Goal: Task Accomplishment & Management: Manage account settings

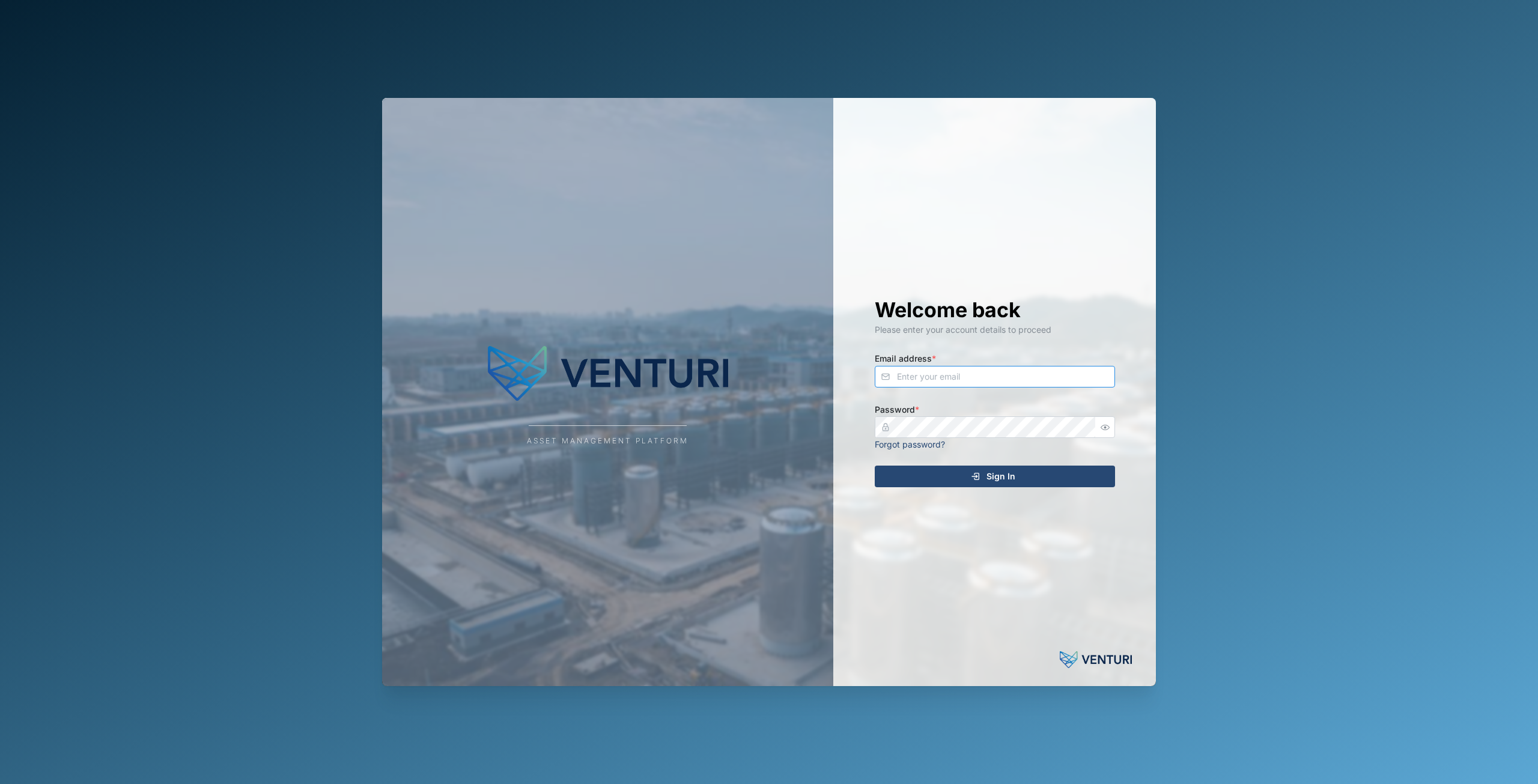
type input "principefernan@gmail.com"
click at [965, 475] on div "Sign In" at bounding box center [993, 476] width 221 height 20
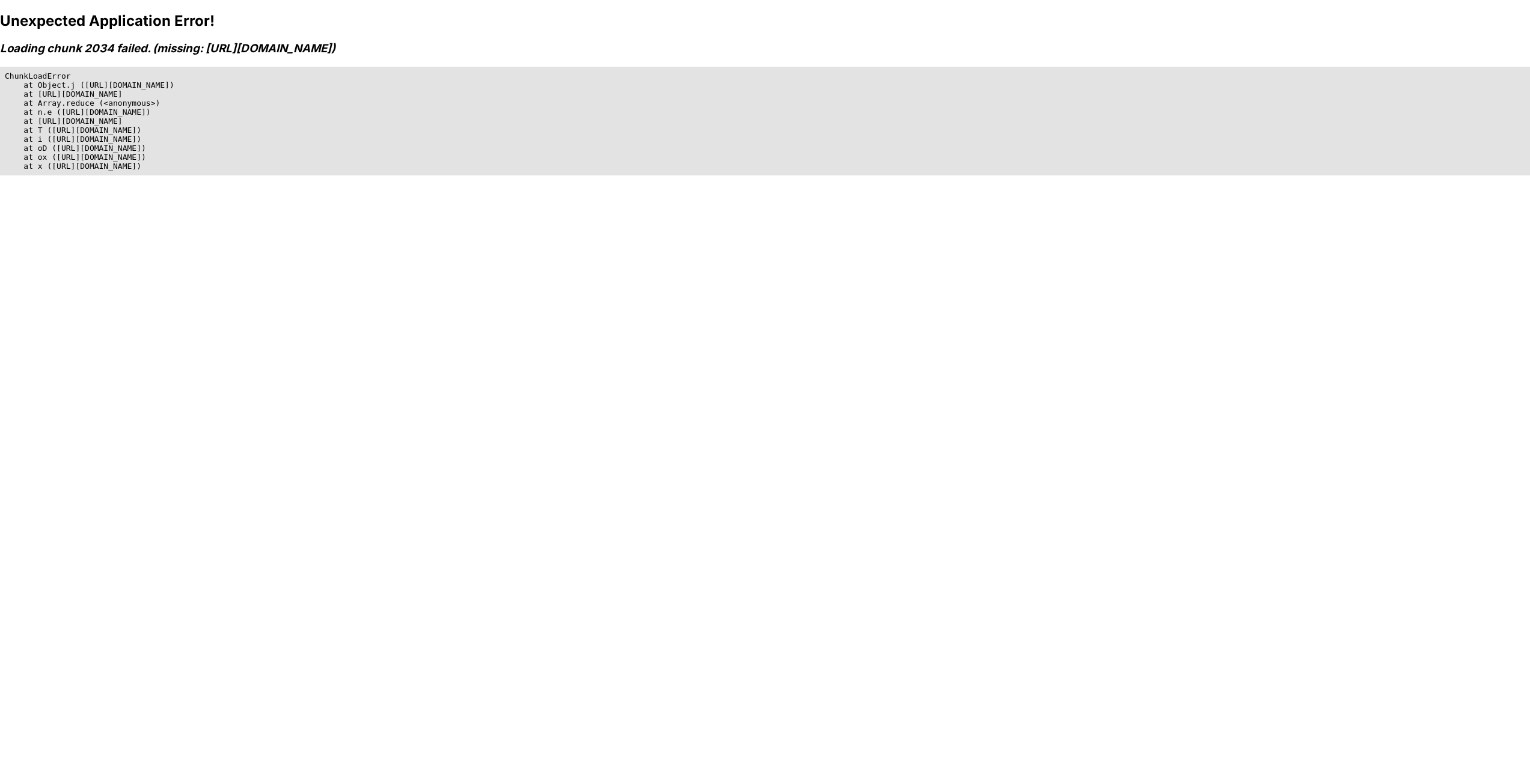
click at [182, 200] on div "Unexpected Application Error! Loading chunk 2034 failed. (missing: https://niel…" at bounding box center [765, 404] width 1530 height 784
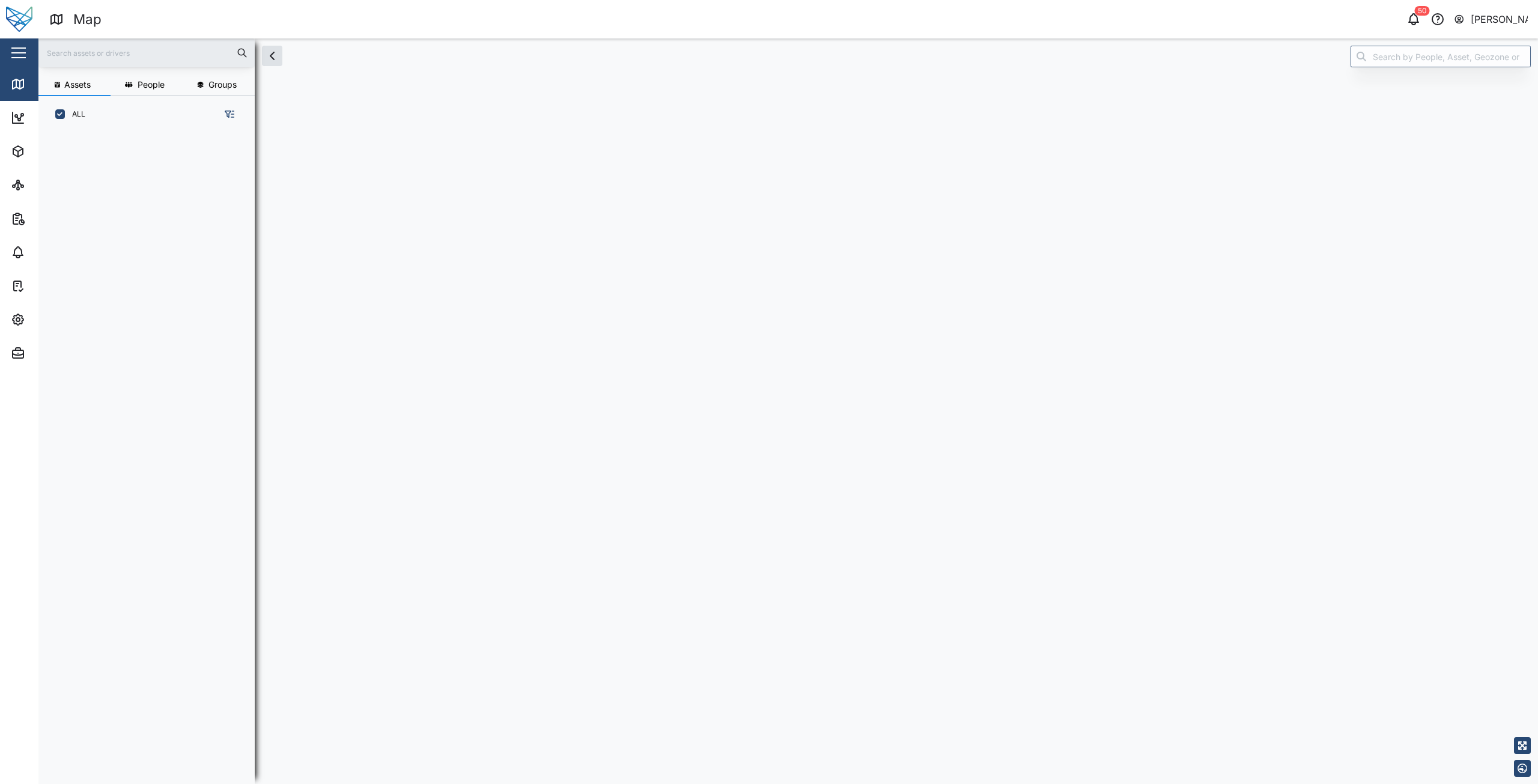
scroll to position [10, 10]
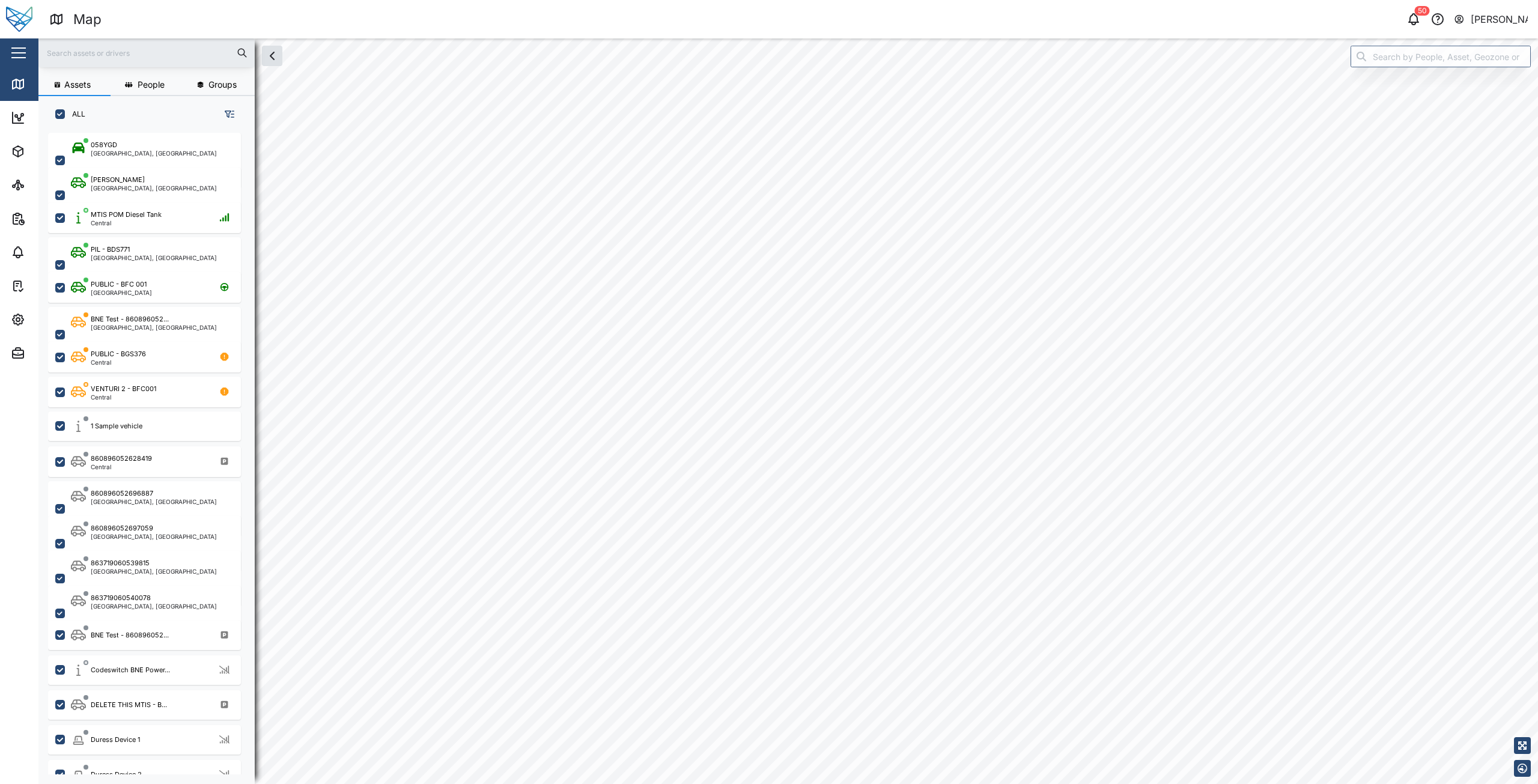
checkbox input "true"
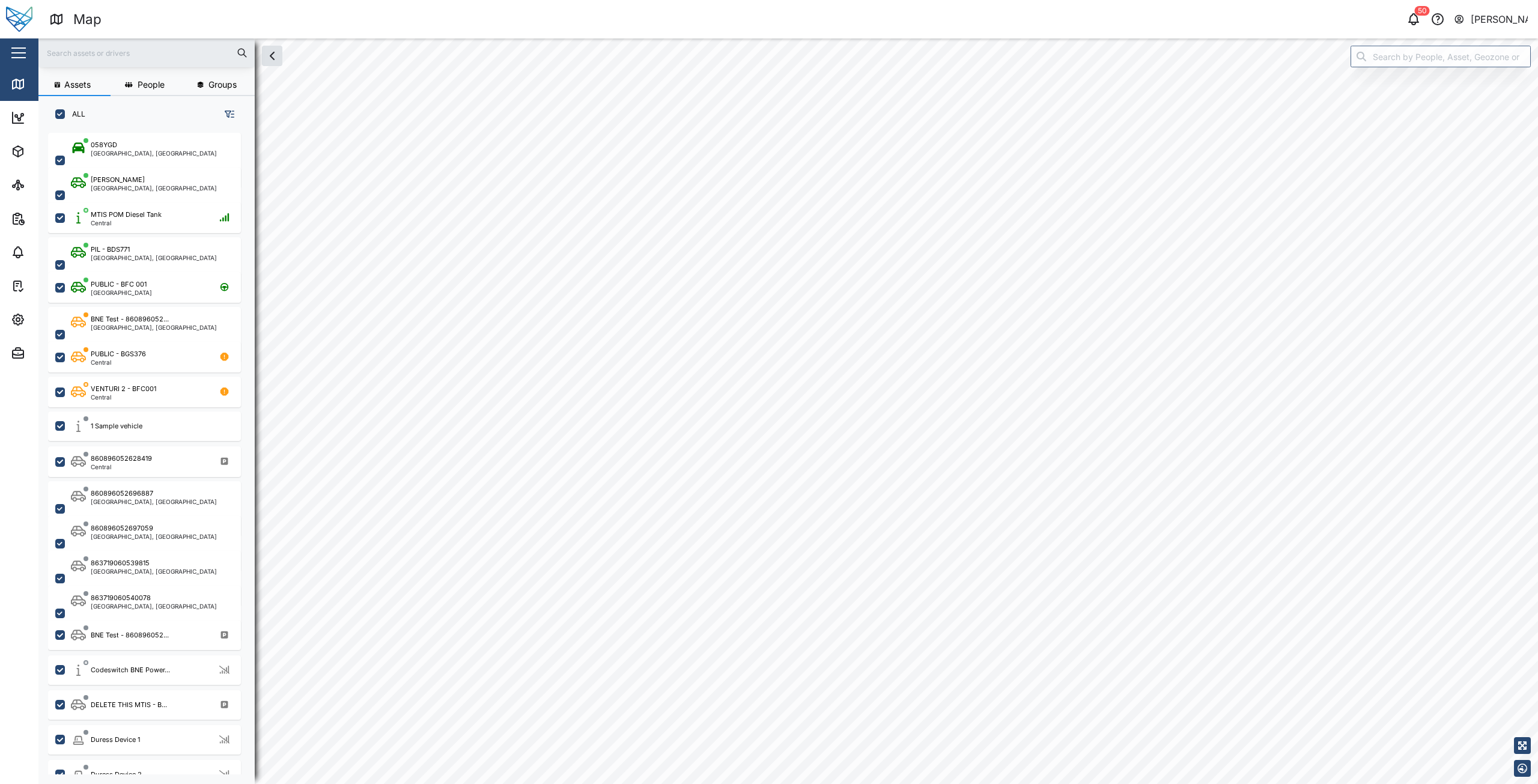
checkbox input "true"
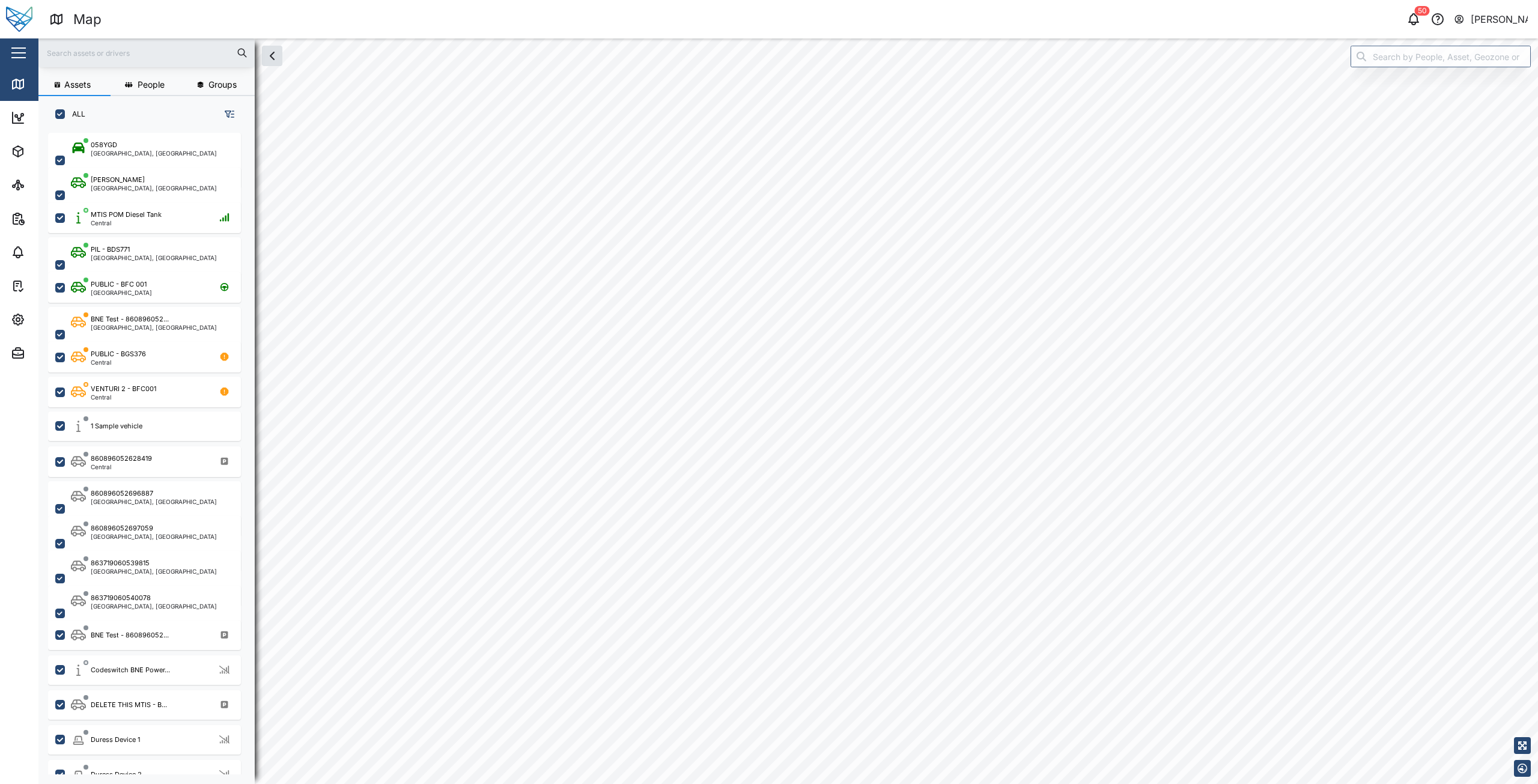
checkbox input "true"
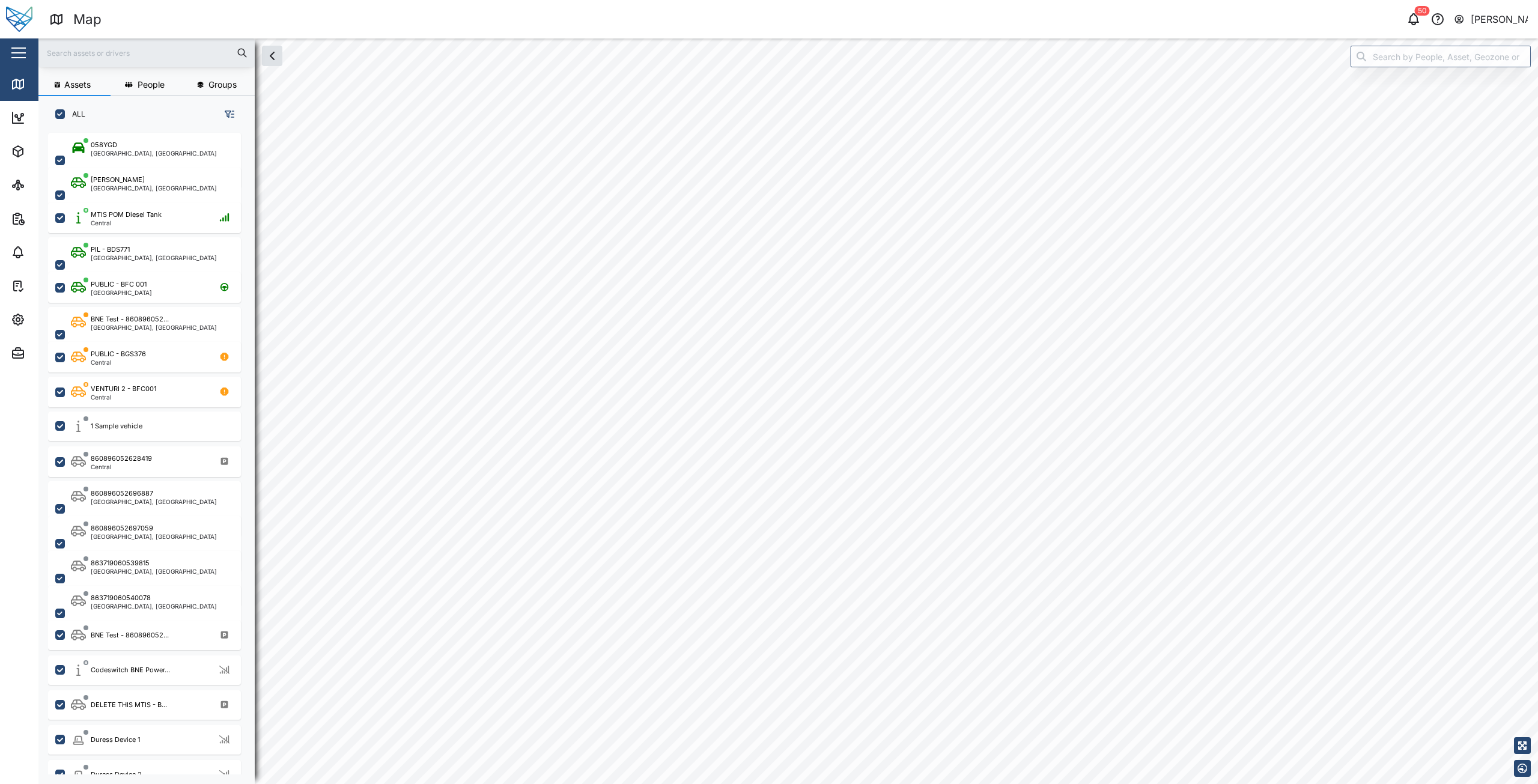
checkbox input "true"
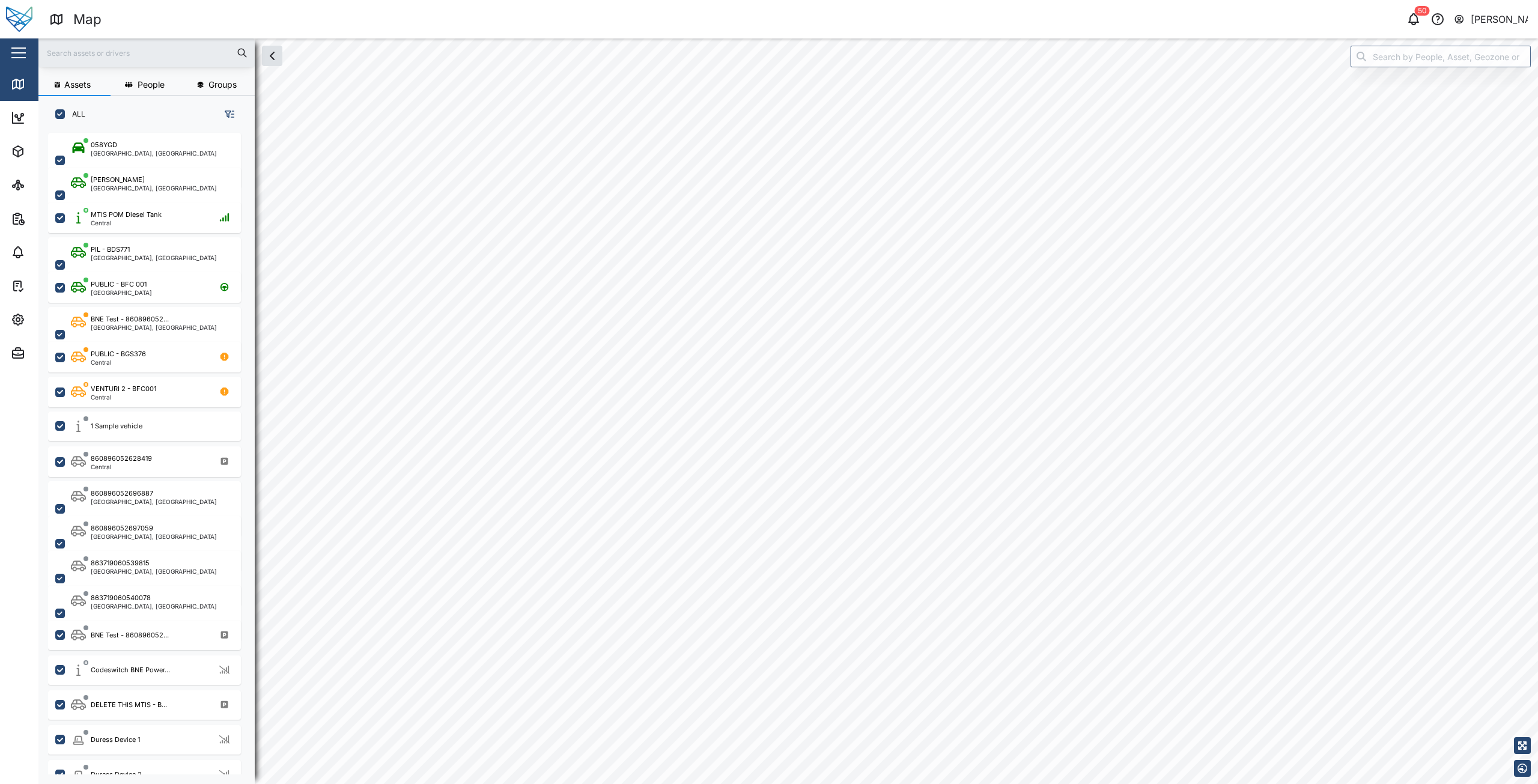
checkbox input "true"
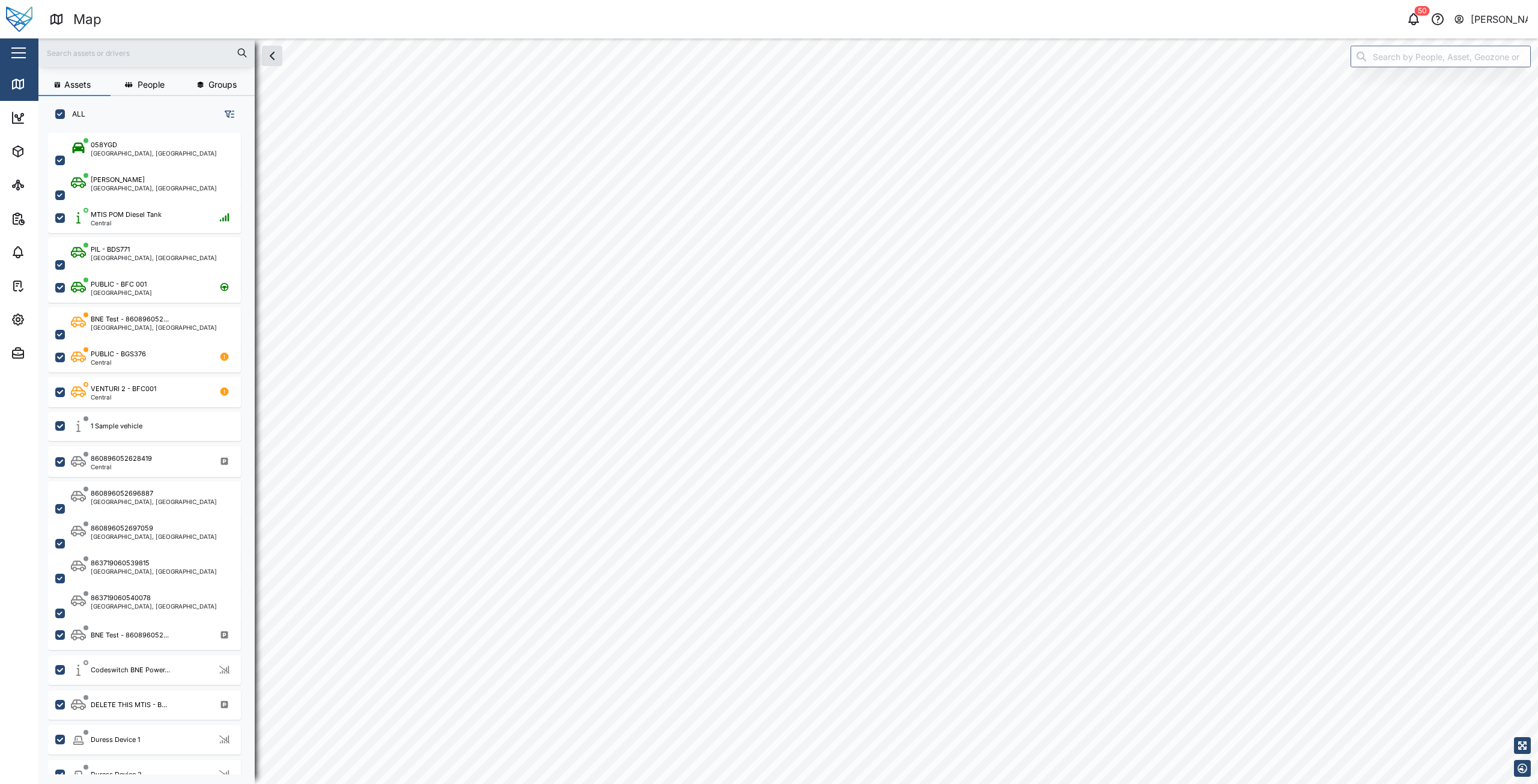
checkbox input "true"
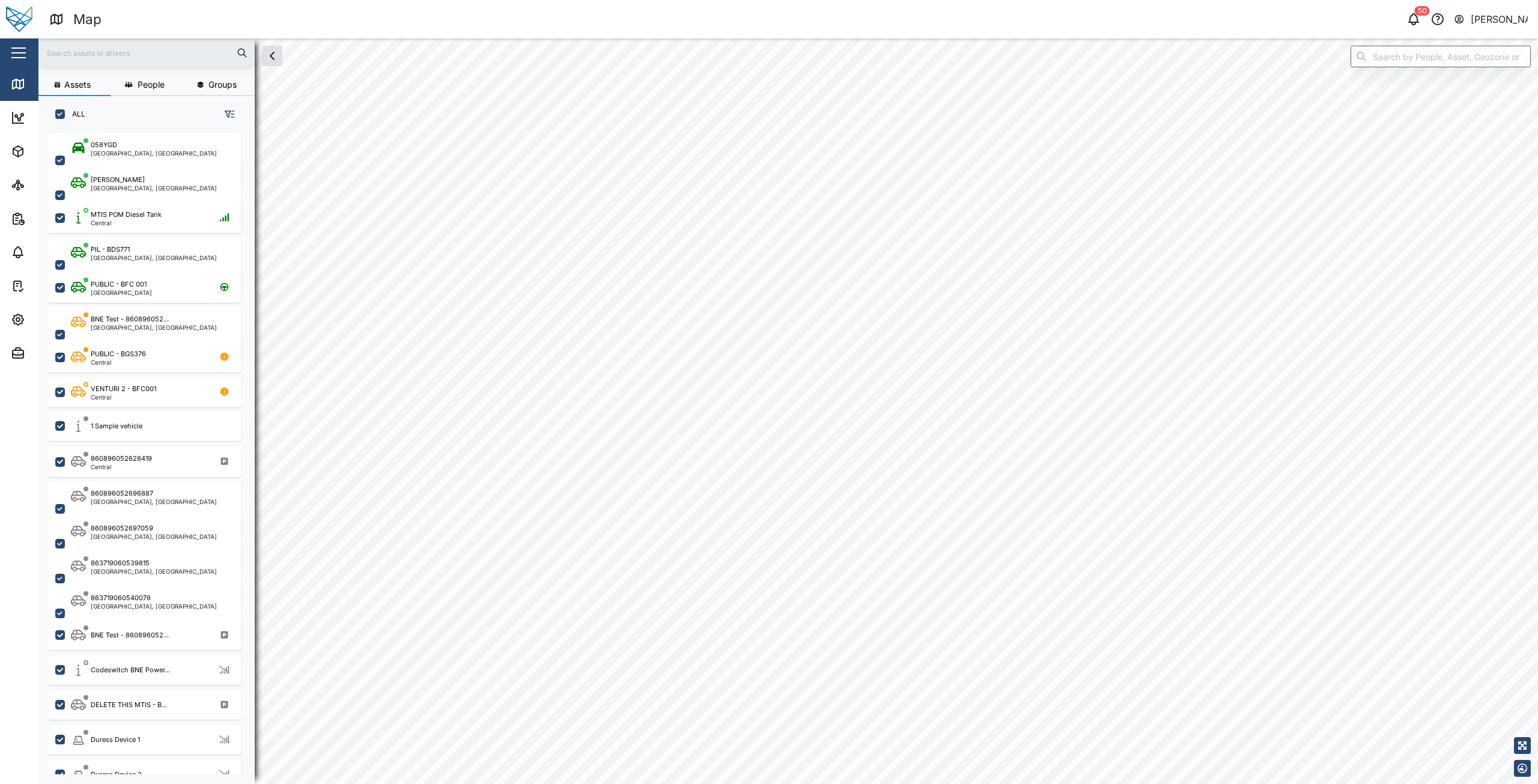
checkbox input "true"
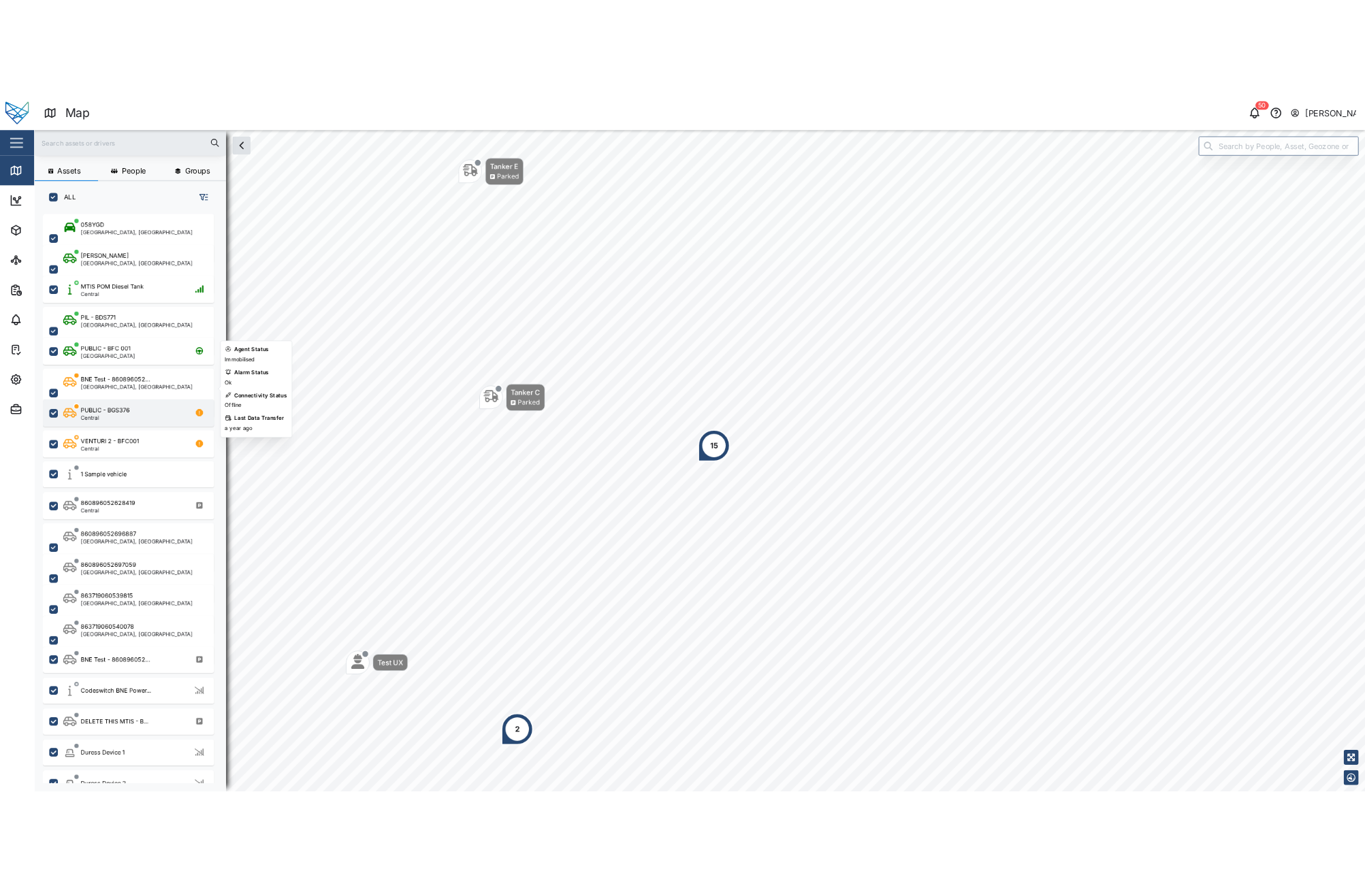
scroll to position [136, 0]
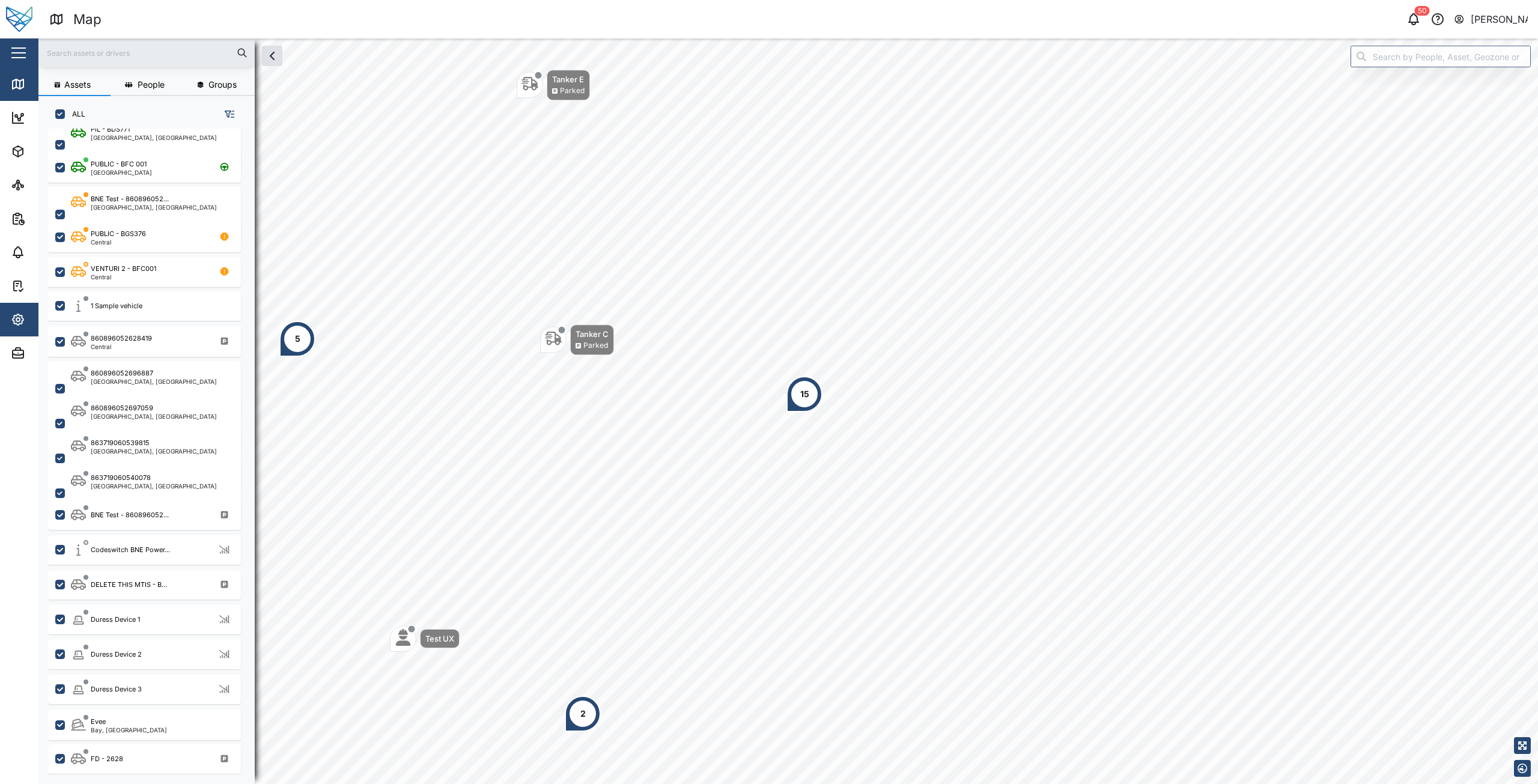
click at [22, 320] on icon "button" at bounding box center [18, 320] width 11 height 11
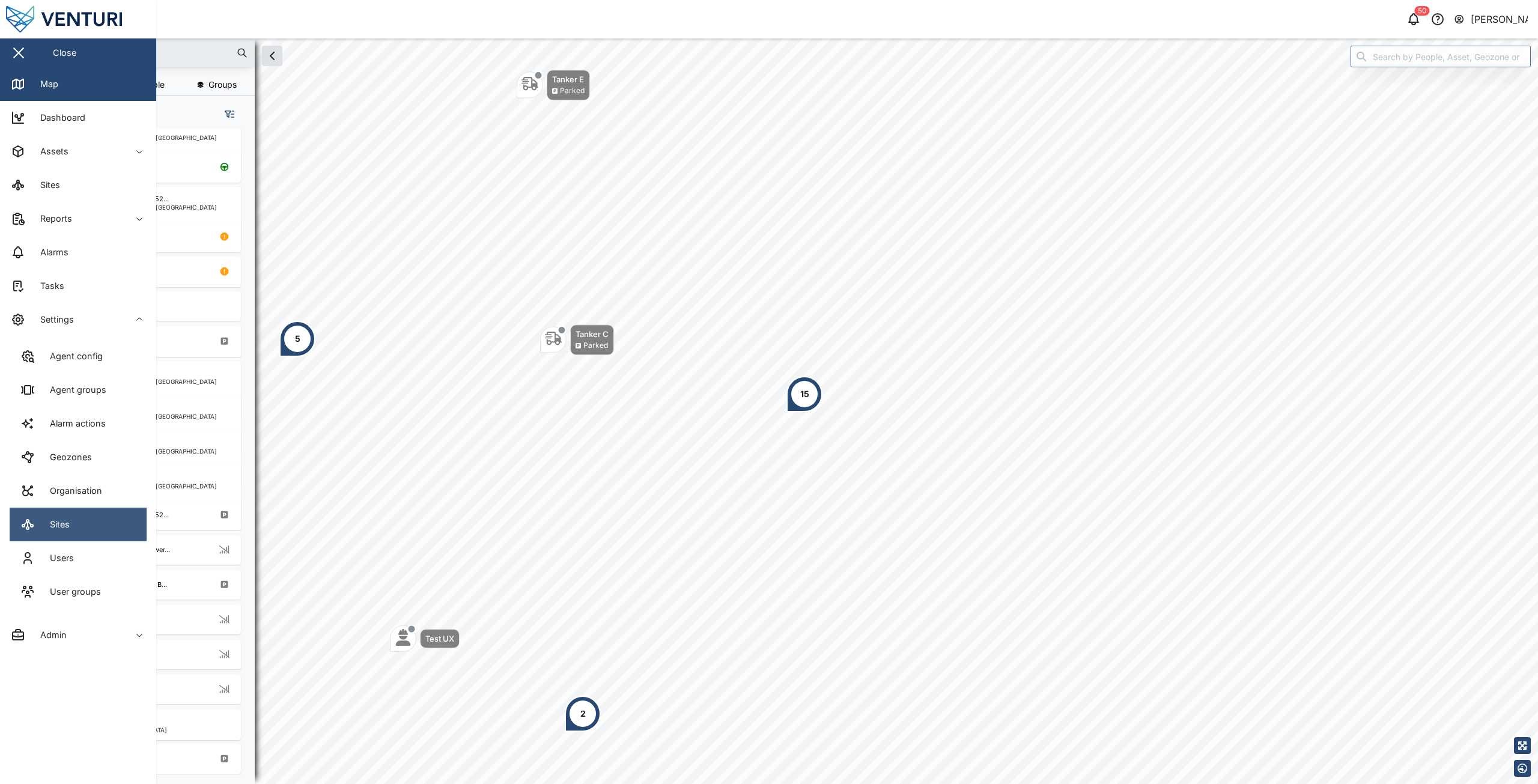
click at [80, 527] on link "Sites" at bounding box center [78, 524] width 137 height 34
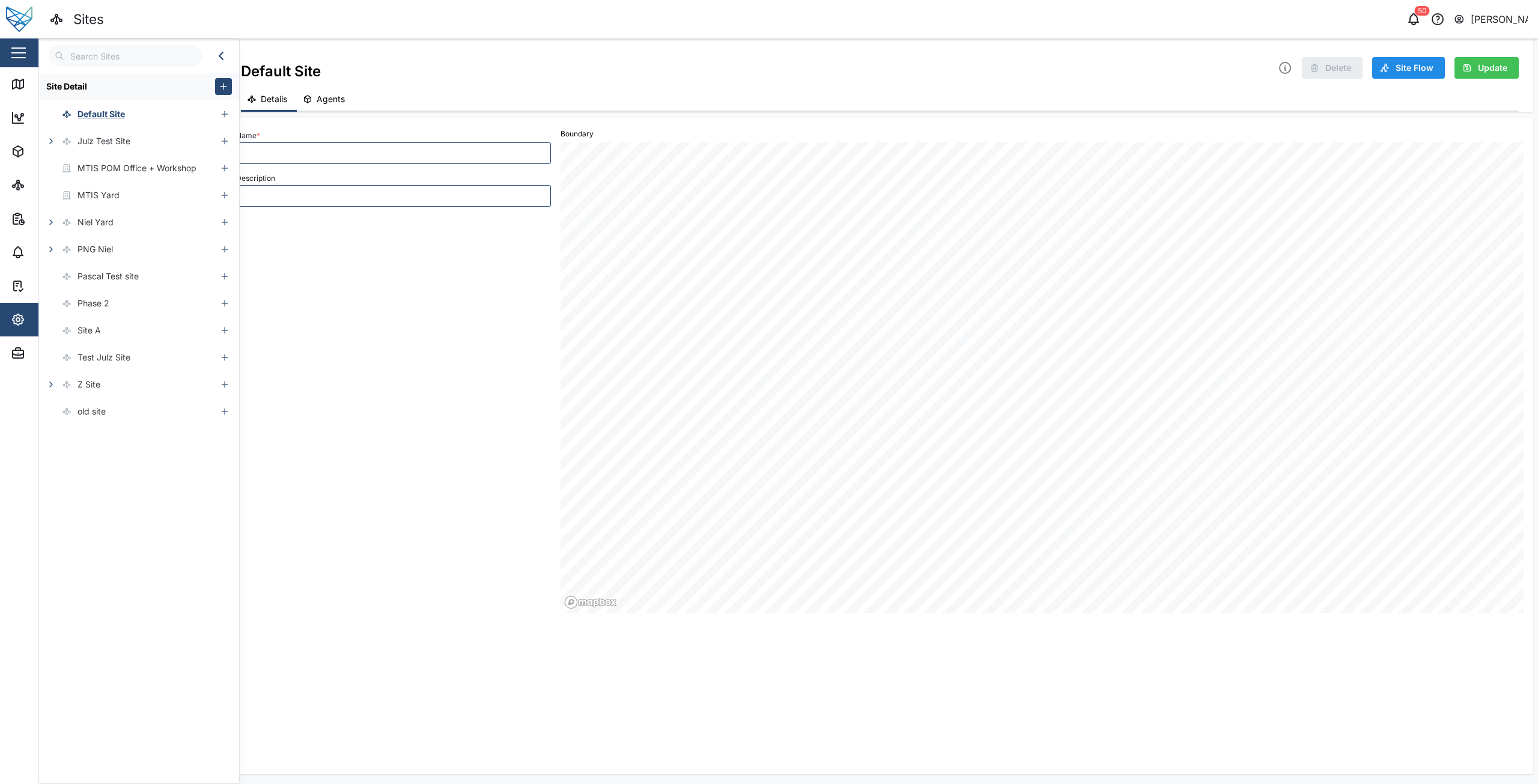
type input "Default Site"
type input "default site"
click at [52, 148] on button "button" at bounding box center [50, 140] width 17 height 17
click at [56, 167] on icon "button" at bounding box center [58, 168] width 10 height 10
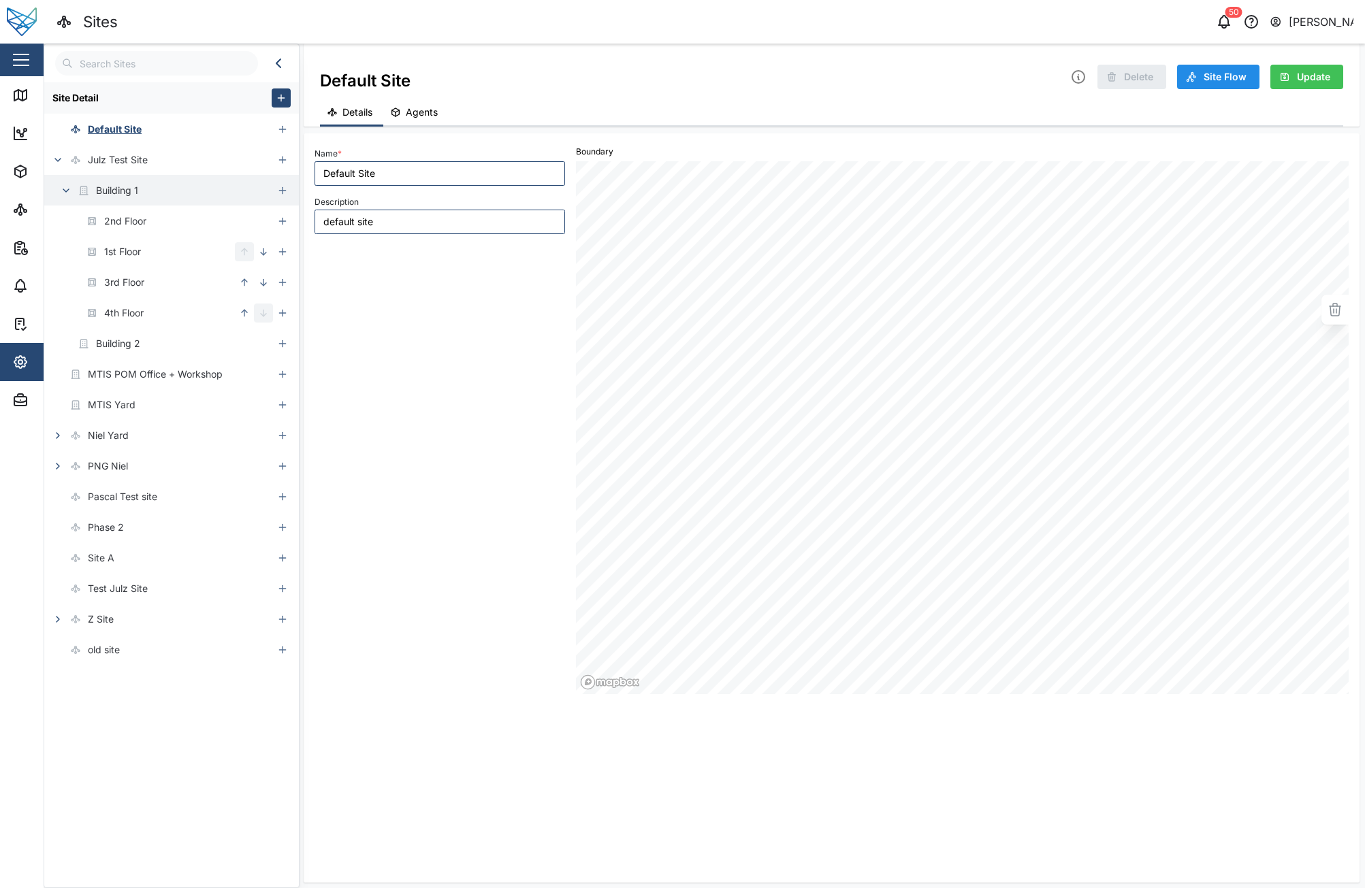
drag, startPoint x: 1352, startPoint y: 148, endPoint x: 363, endPoint y: 261, distance: 996.0
click at [427, 271] on div "Name * Default Site Description default site" at bounding box center [439, 419] width 261 height 561
click at [22, 99] on icon at bounding box center [22, 96] width 0 height 9
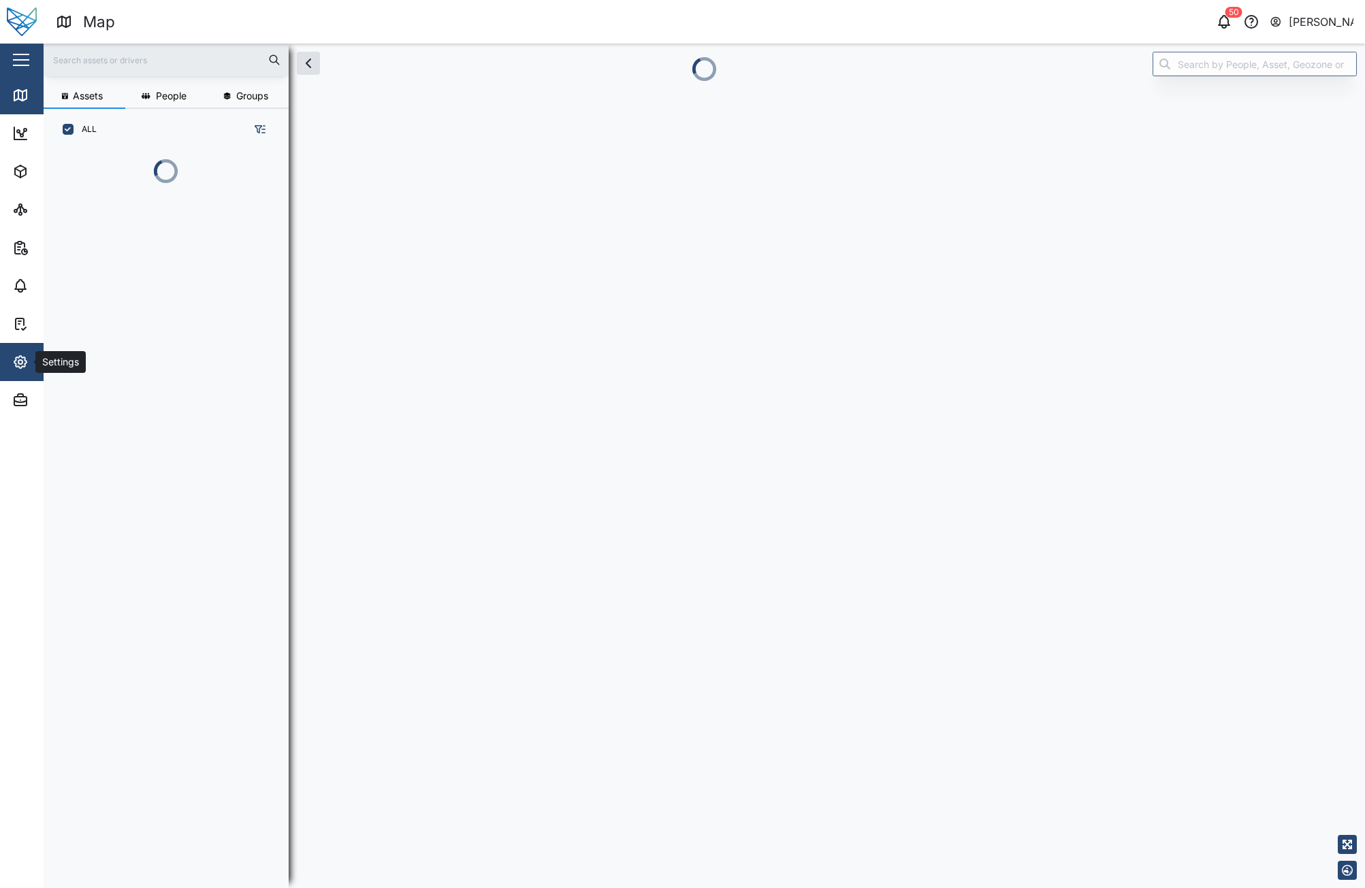
click at [22, 371] on span "Settings" at bounding box center [74, 362] width 124 height 38
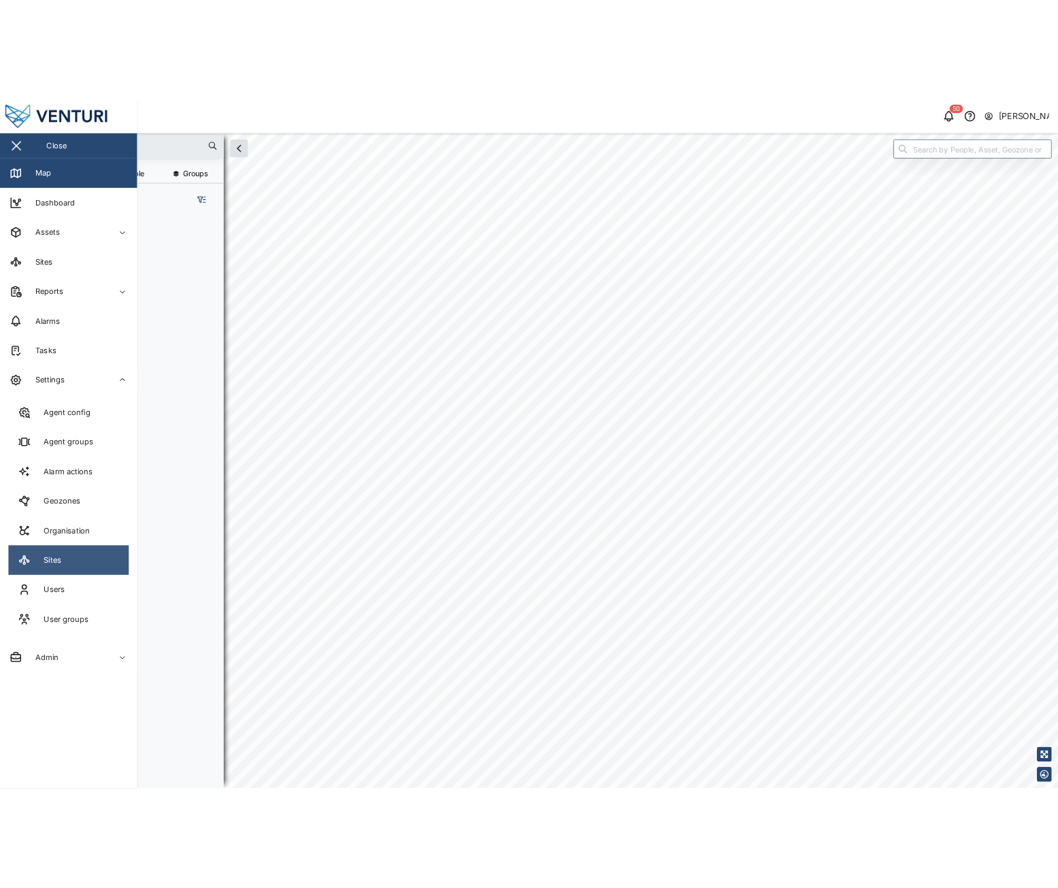
scroll to position [721, 213]
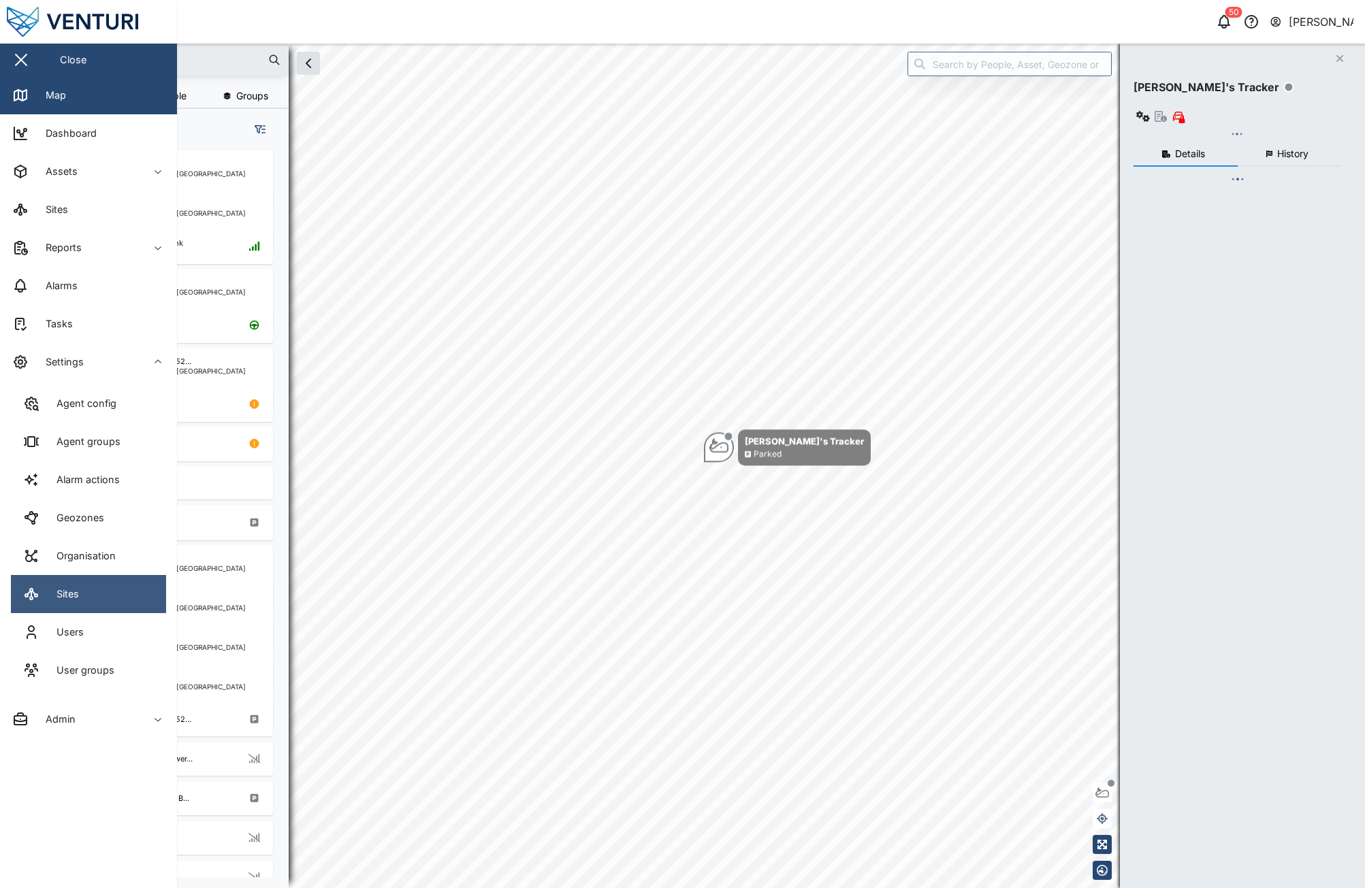
click at [61, 603] on link "Sites" at bounding box center [88, 594] width 155 height 38
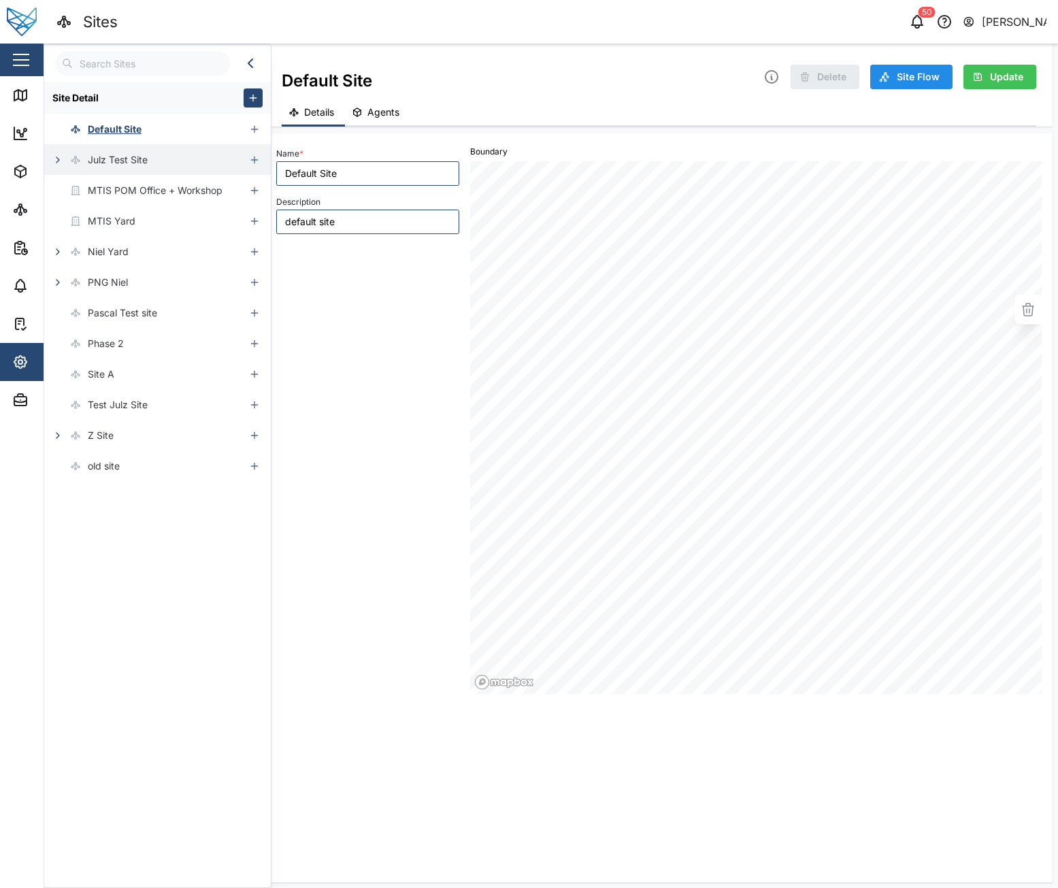
click at [48, 159] on div "Julz Test Site" at bounding box center [95, 159] width 103 height 31
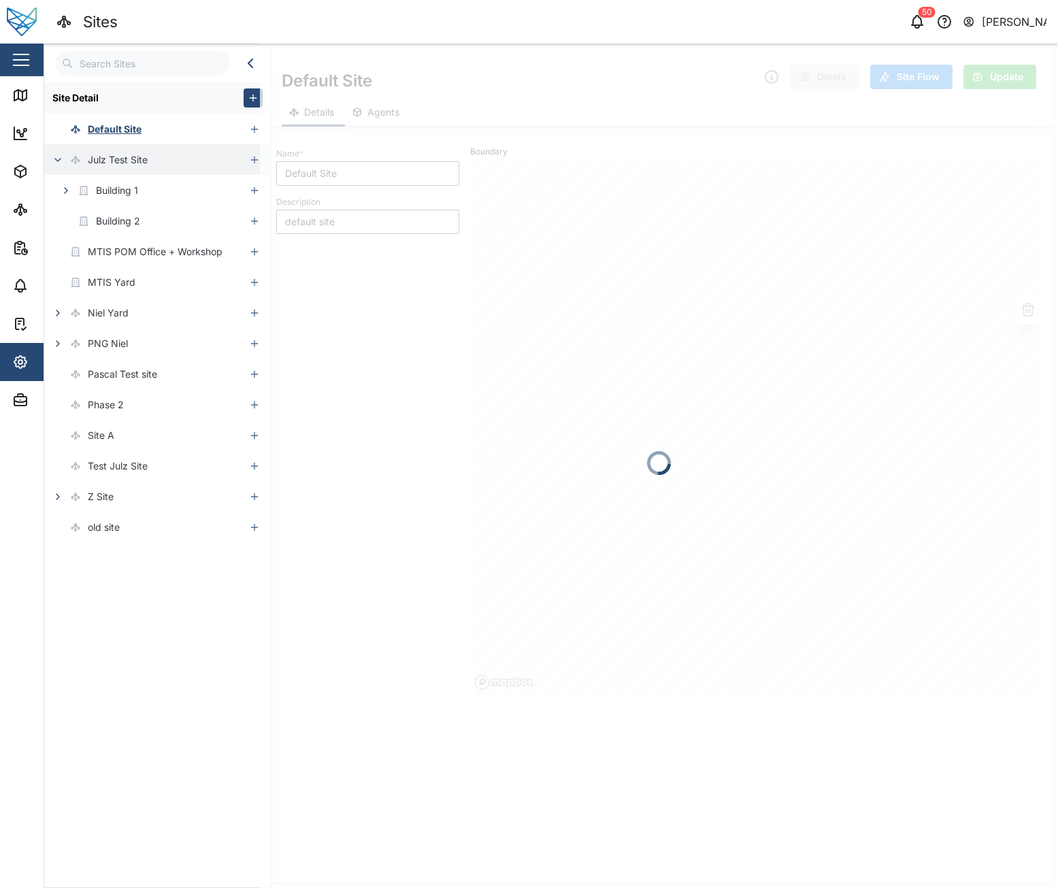
click at [52, 159] on icon "button" at bounding box center [57, 159] width 11 height 11
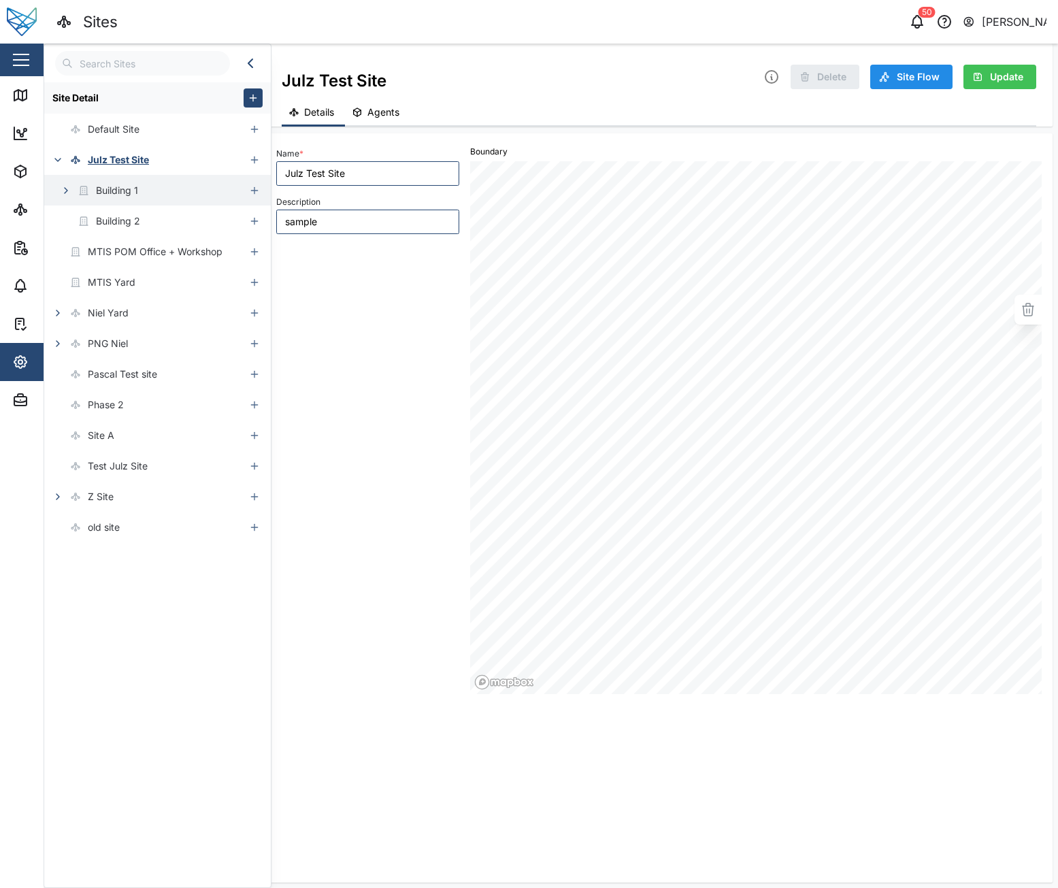
type input "Julz Test Site"
type input "sample"
click at [65, 191] on icon "button" at bounding box center [66, 190] width 11 height 11
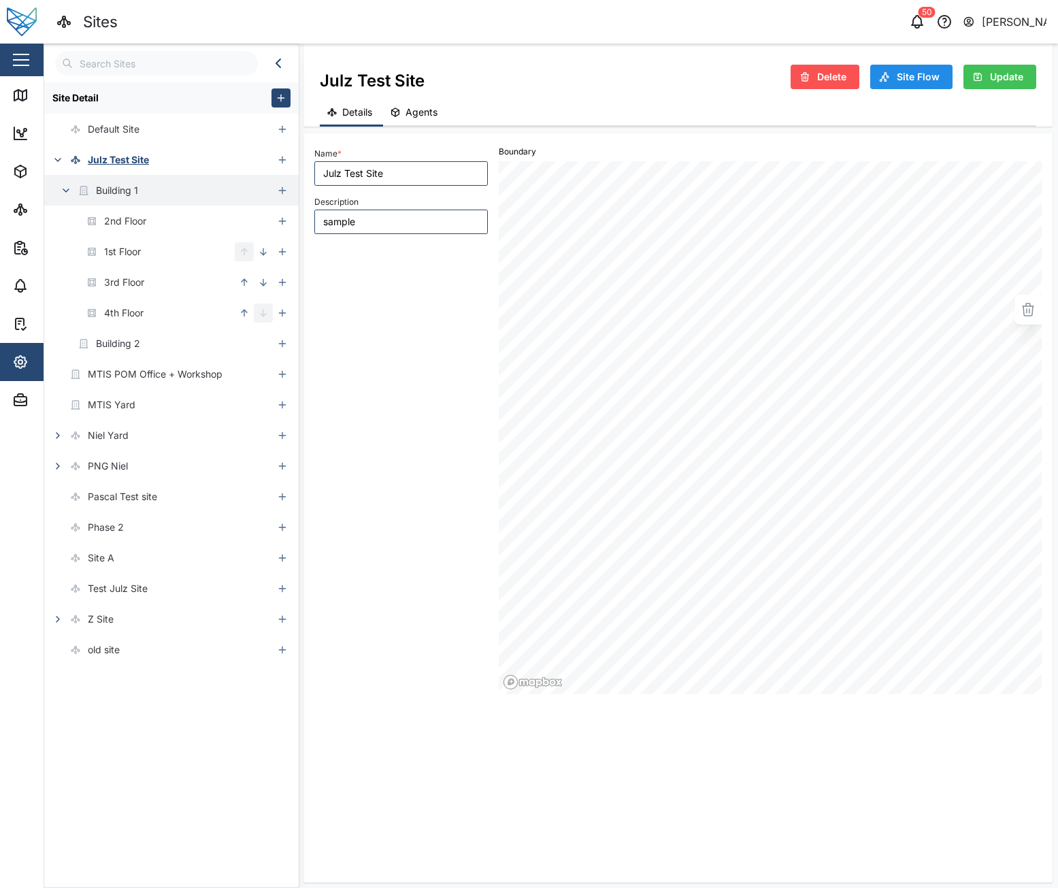
click at [351, 272] on div "Name * Julz Test Site Description sample" at bounding box center [401, 419] width 184 height 561
click at [131, 225] on div "2nd Floor" at bounding box center [125, 221] width 42 height 15
type input "2nd Floor"
type input "FLOOR"
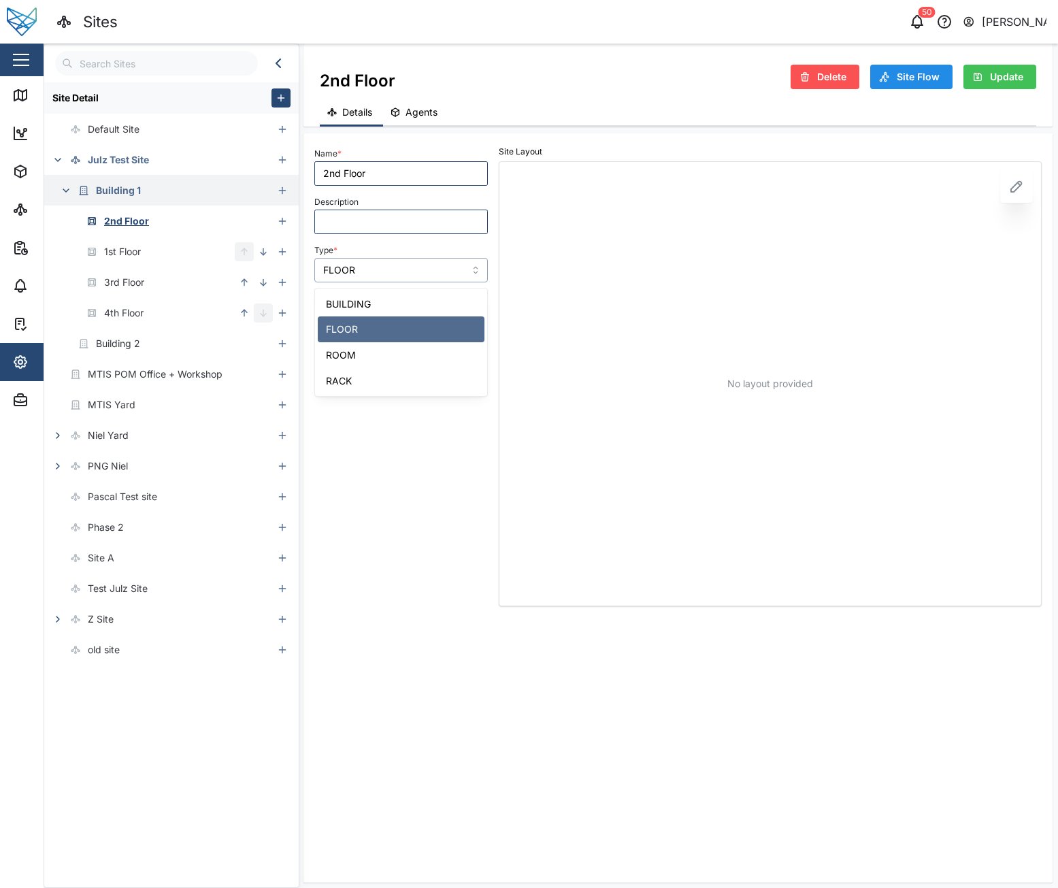
click at [390, 272] on input "FLOOR" at bounding box center [401, 270] width 174 height 25
click at [389, 429] on div "Name * 2nd Floor Description Type * FLOOR" at bounding box center [401, 375] width 184 height 473
click at [71, 193] on button "button" at bounding box center [65, 190] width 19 height 19
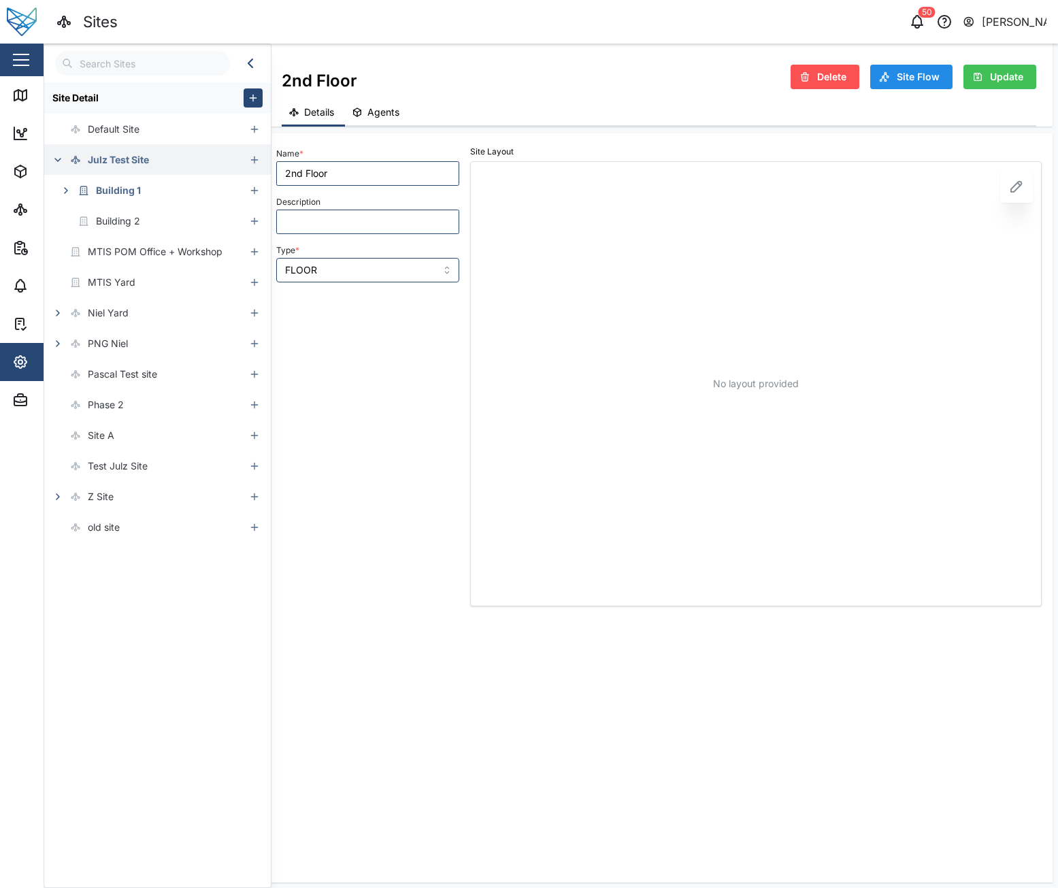
click at [54, 161] on icon "button" at bounding box center [57, 159] width 11 height 11
click at [54, 163] on icon "button" at bounding box center [57, 159] width 11 height 11
click at [62, 199] on button "button" at bounding box center [65, 190] width 19 height 19
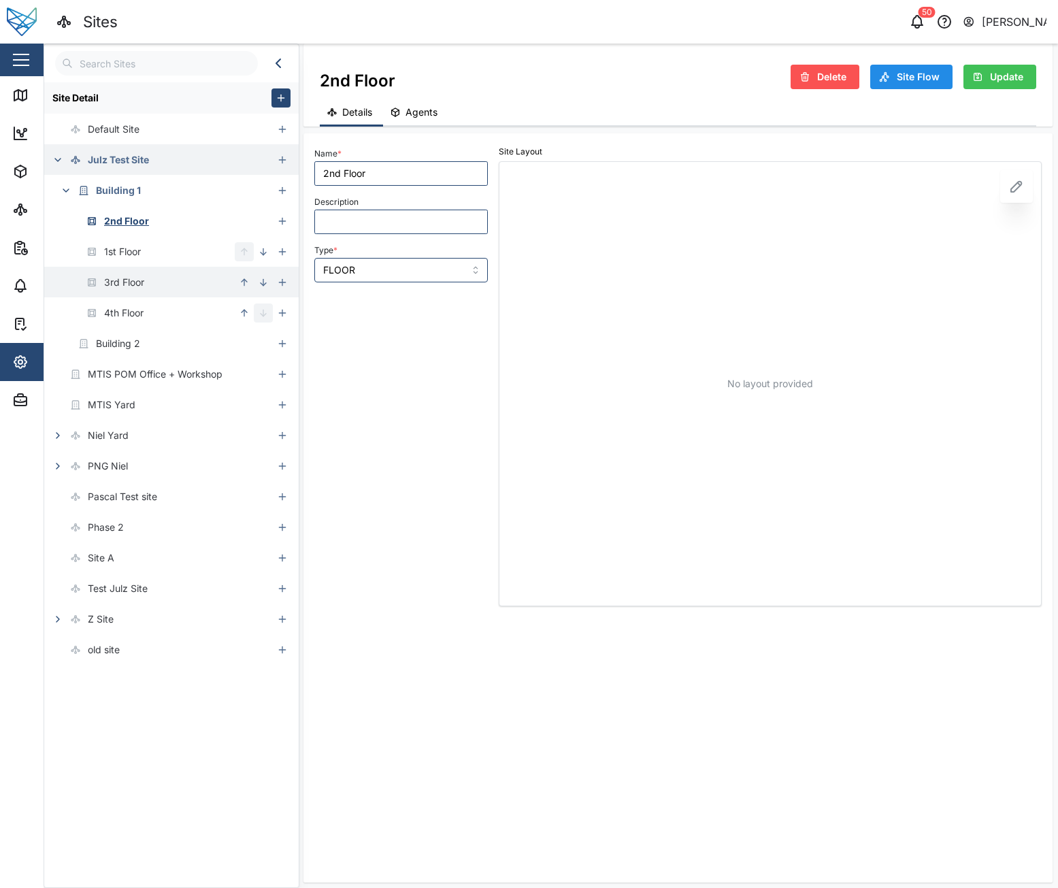
click at [242, 284] on icon "button" at bounding box center [244, 282] width 11 height 11
click at [264, 256] on icon "button" at bounding box center [263, 251] width 11 height 11
click at [264, 284] on icon "button" at bounding box center [263, 282] width 11 height 11
click at [244, 292] on div at bounding box center [254, 282] width 38 height 31
click at [245, 285] on icon "button" at bounding box center [244, 282] width 11 height 11
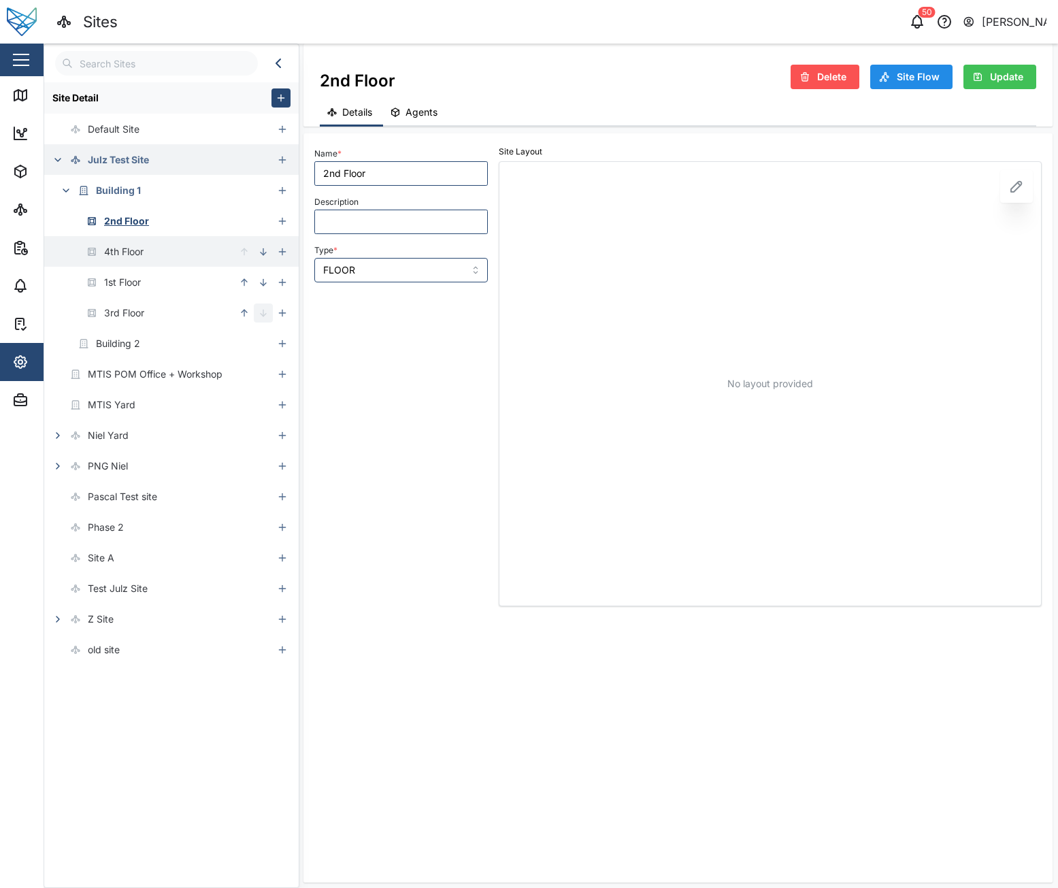
click at [259, 258] on button "button" at bounding box center [263, 251] width 19 height 19
click at [246, 315] on icon "button" at bounding box center [244, 313] width 11 height 11
click at [259, 280] on icon "button" at bounding box center [263, 282] width 11 height 11
click at [245, 286] on icon "button" at bounding box center [244, 282] width 11 height 11
click at [259, 255] on icon "button" at bounding box center [263, 251] width 11 height 11
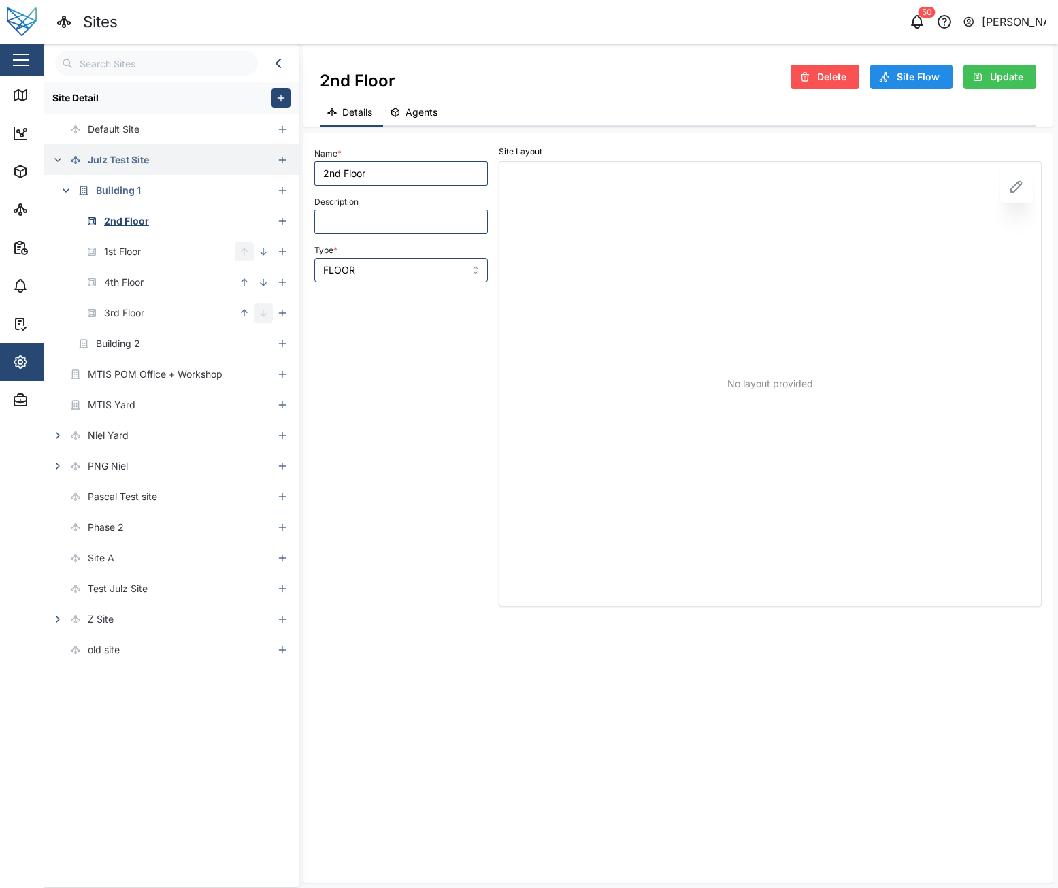
click at [241, 284] on icon "button" at bounding box center [244, 282] width 11 height 11
click at [240, 304] on button "button" at bounding box center [244, 313] width 19 height 19
click at [261, 254] on icon "button" at bounding box center [263, 251] width 11 height 11
click at [246, 281] on icon "button" at bounding box center [244, 282] width 11 height 11
click at [244, 304] on button "button" at bounding box center [244, 313] width 19 height 19
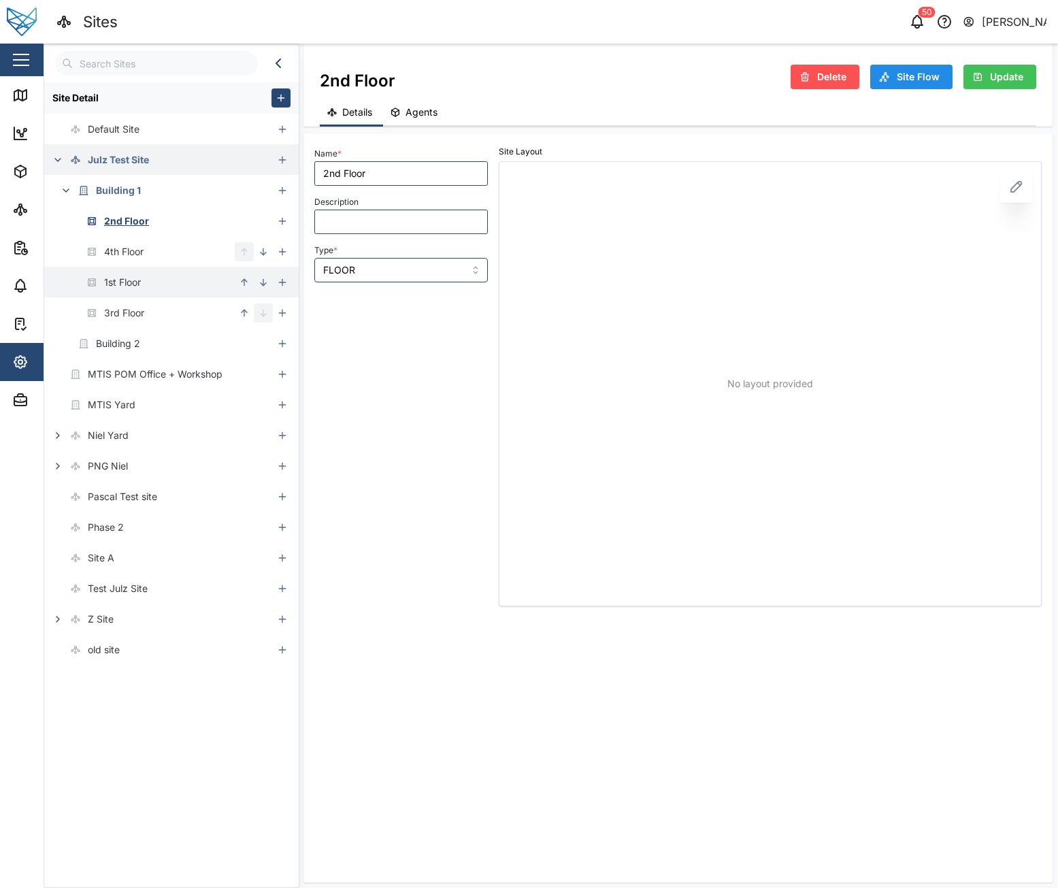
click at [246, 282] on icon "button" at bounding box center [244, 282] width 11 height 11
click at [259, 279] on icon "button" at bounding box center [263, 282] width 11 height 11
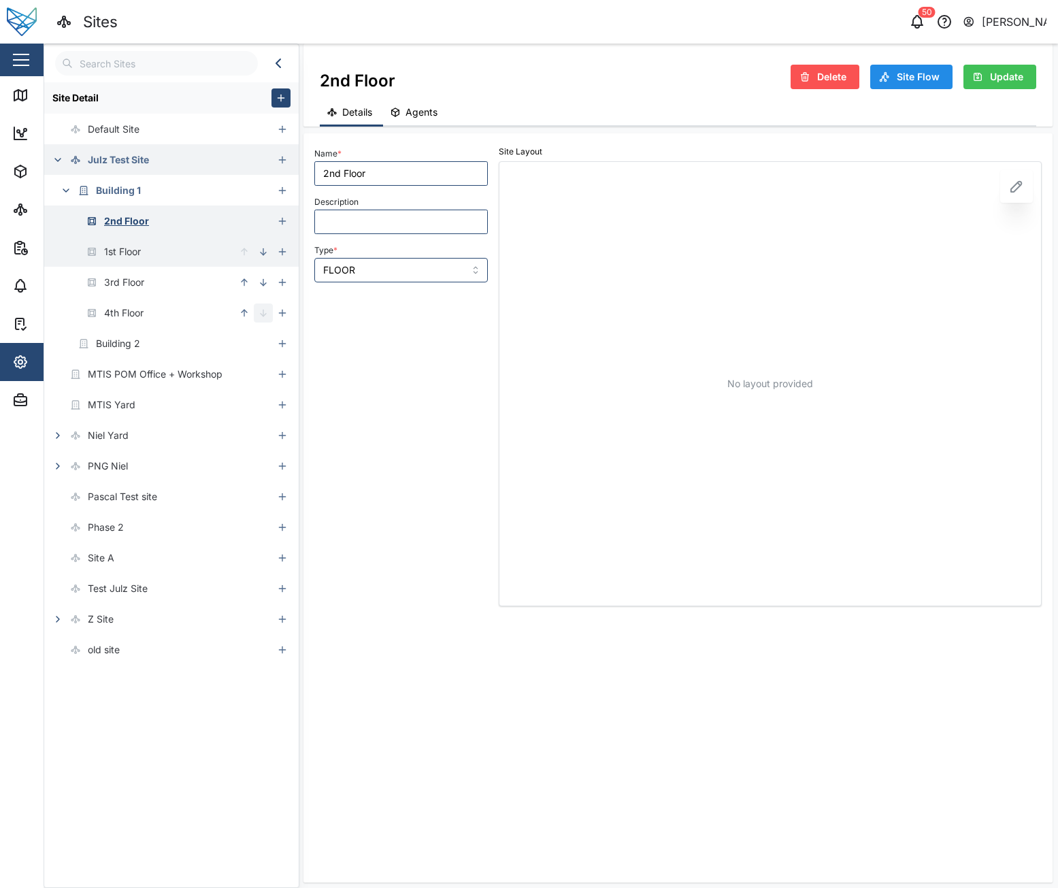
click at [174, 217] on div "2nd Floor" at bounding box center [158, 221] width 229 height 31
click at [429, 269] on input "FLOOR" at bounding box center [401, 270] width 174 height 25
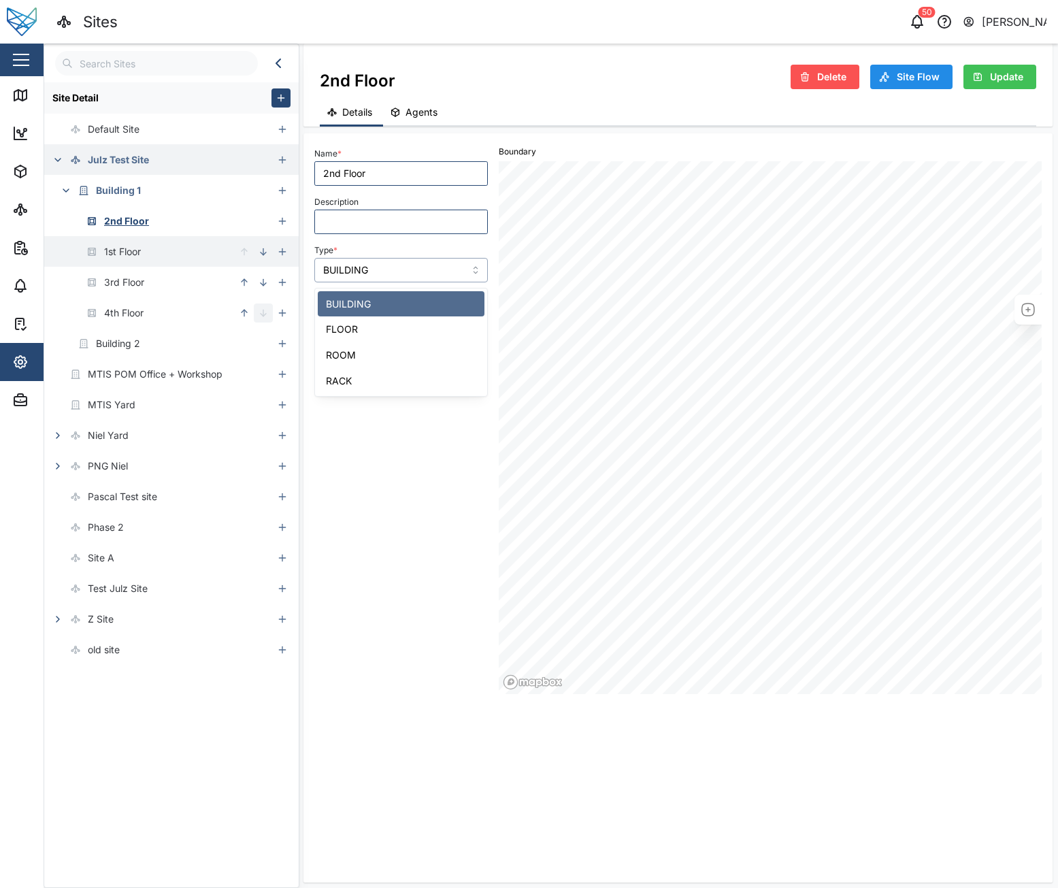
click at [394, 272] on input "BUILDING" at bounding box center [401, 270] width 174 height 25
type input "FLOOR"
click at [1018, 80] on span "Update" at bounding box center [1006, 76] width 33 height 23
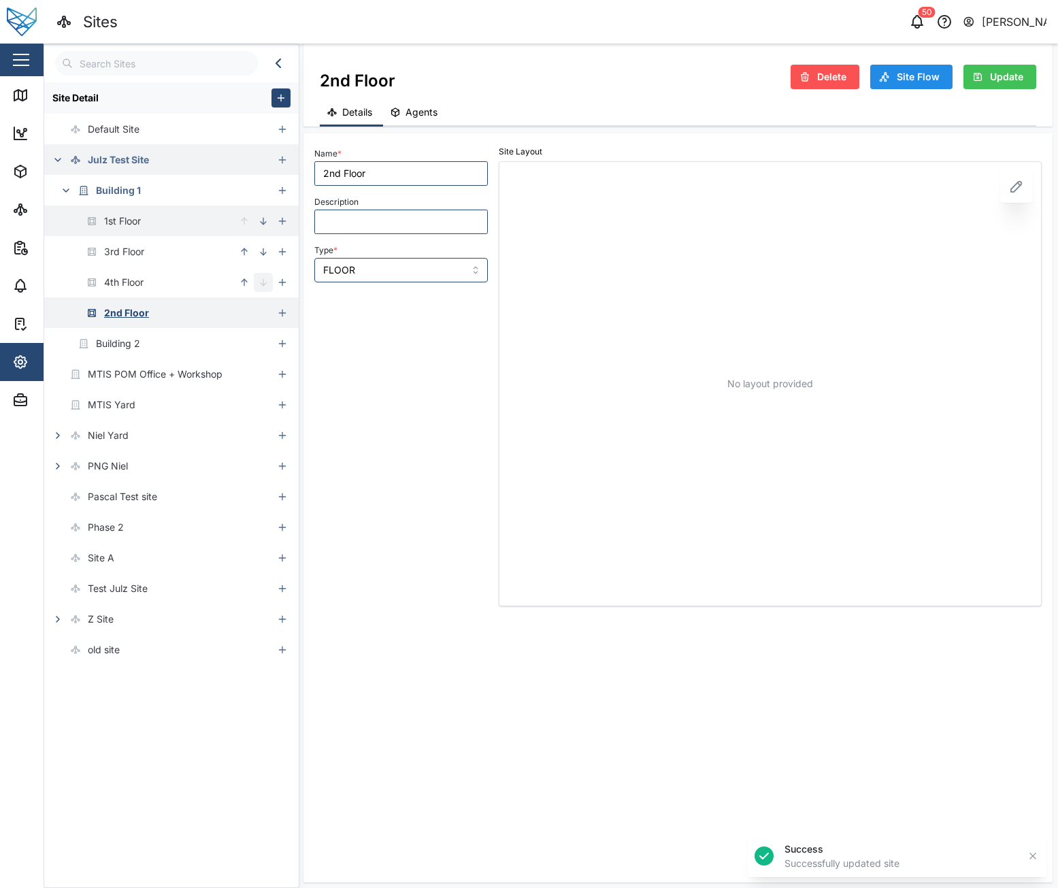
click at [137, 307] on div "2nd Floor" at bounding box center [126, 313] width 45 height 15
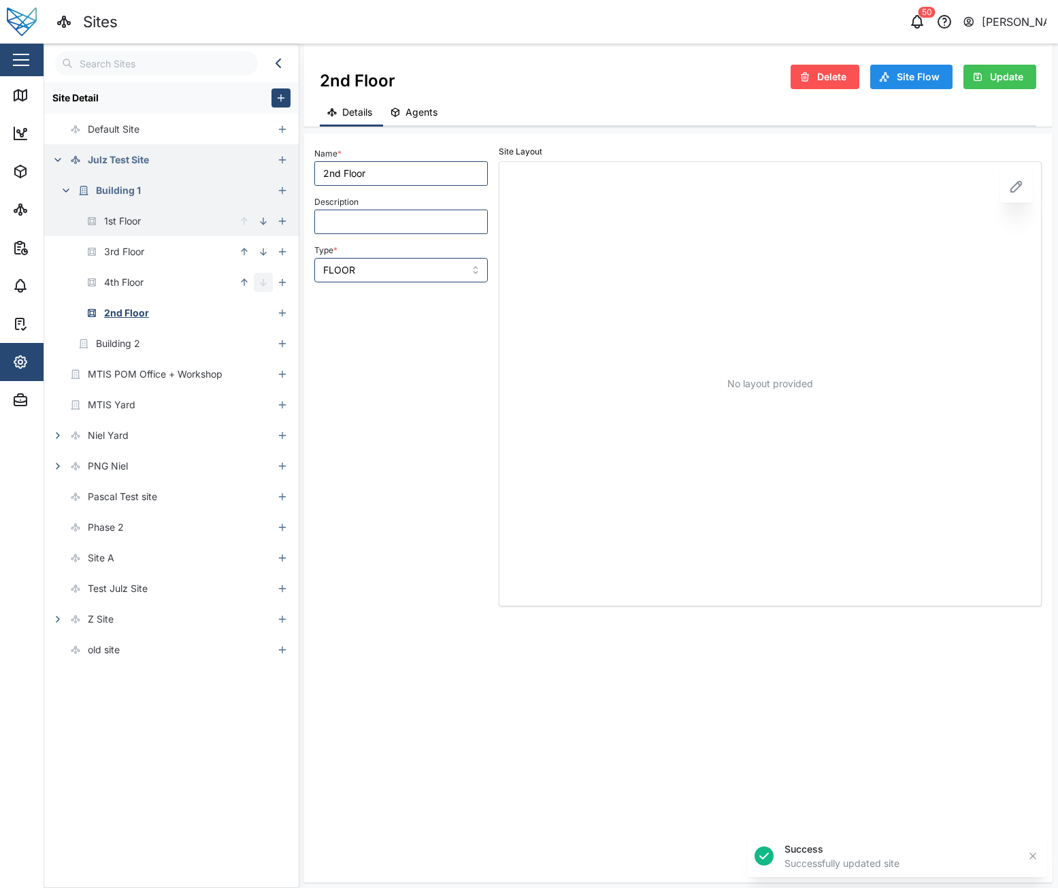
click at [74, 202] on div "Building 1" at bounding box center [92, 190] width 97 height 31
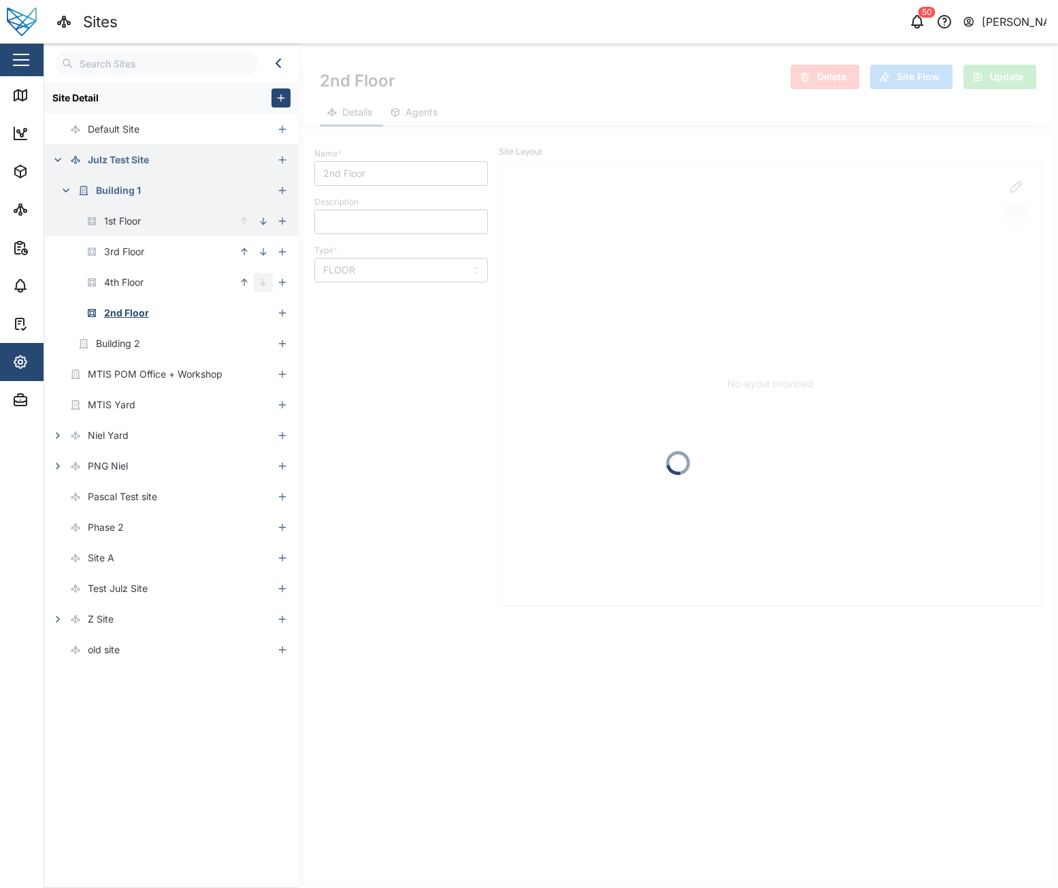
click at [61, 192] on icon "button" at bounding box center [66, 190] width 11 height 11
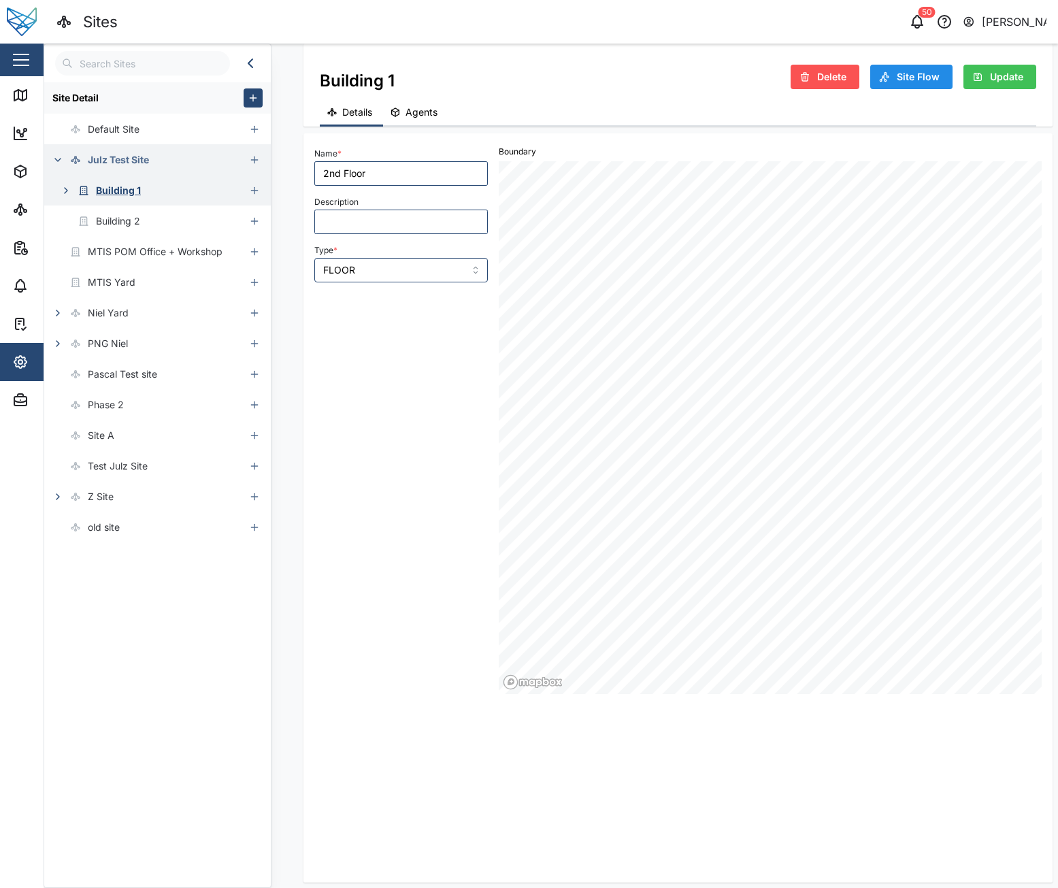
type input "Building 1"
type input "BUILDING"
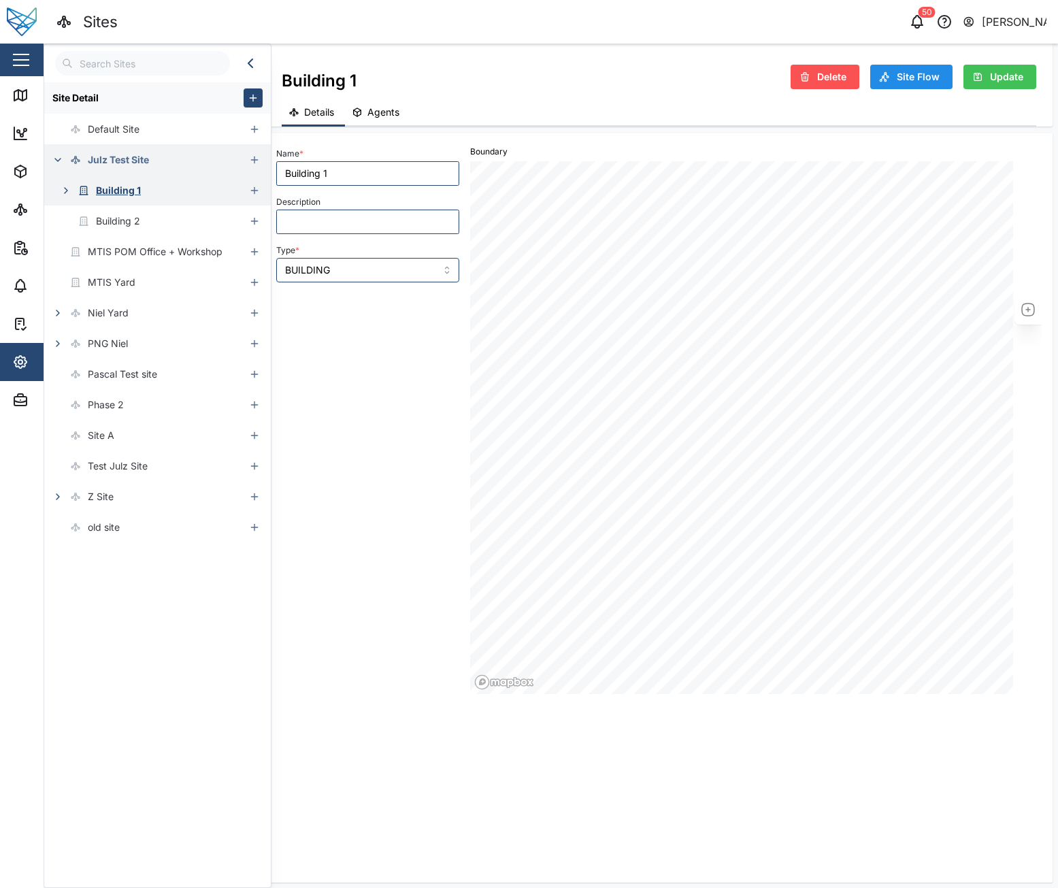
click at [61, 191] on icon "button" at bounding box center [66, 190] width 11 height 11
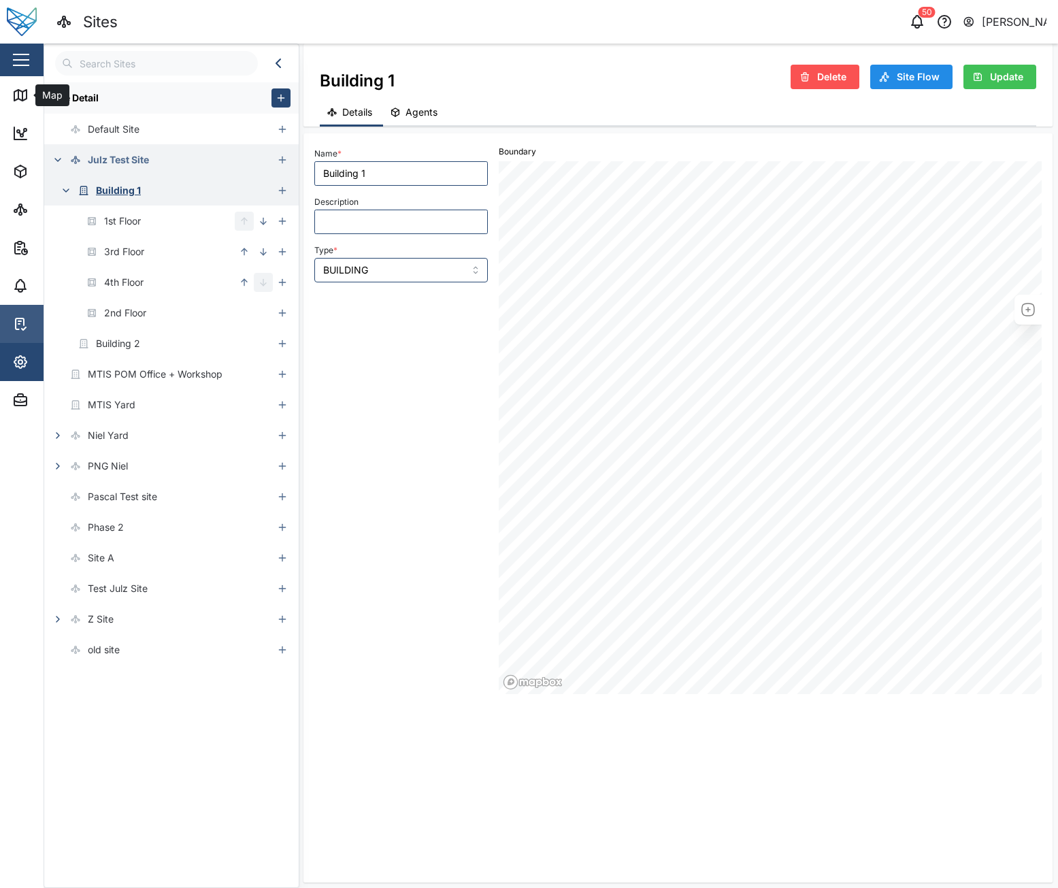
click at [16, 104] on link "Map" at bounding box center [88, 95] width 177 height 38
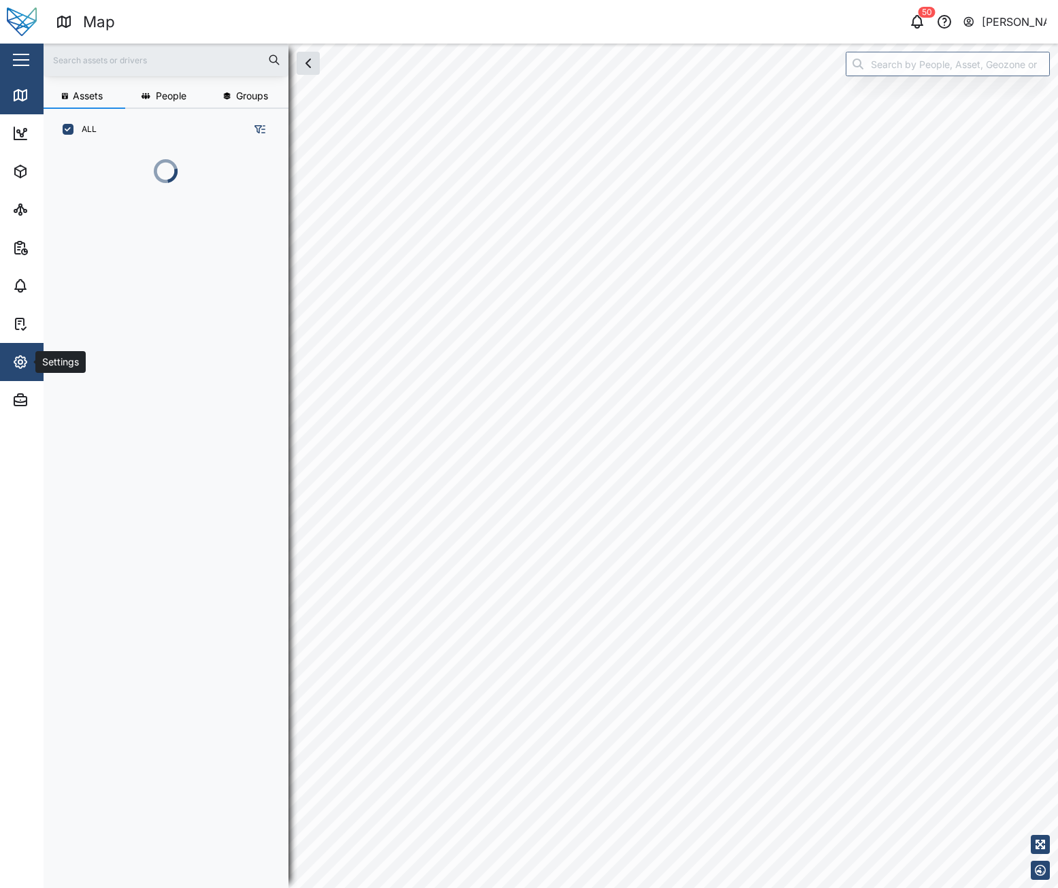
click at [20, 357] on icon "button" at bounding box center [20, 362] width 12 height 12
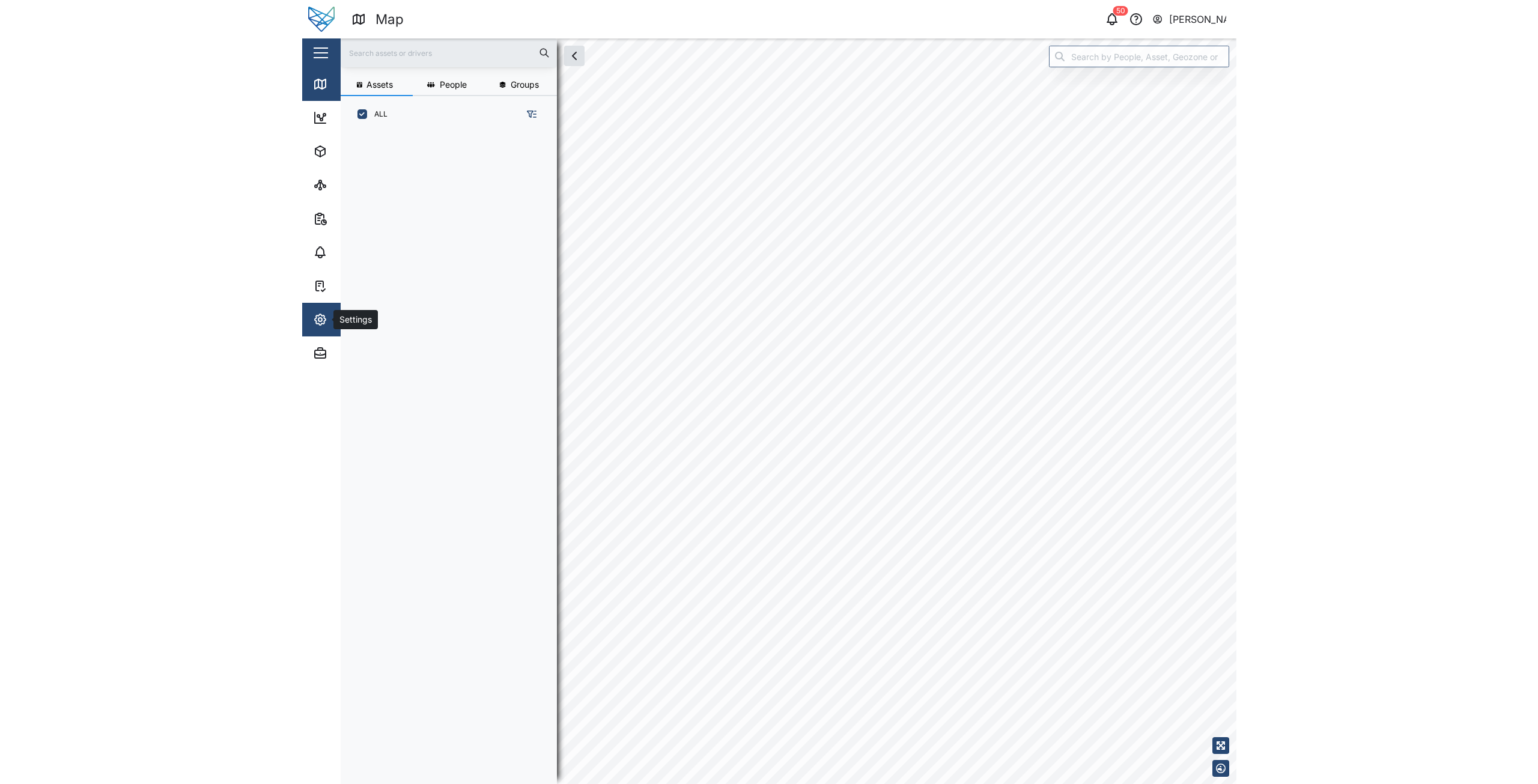
scroll to position [637, 188]
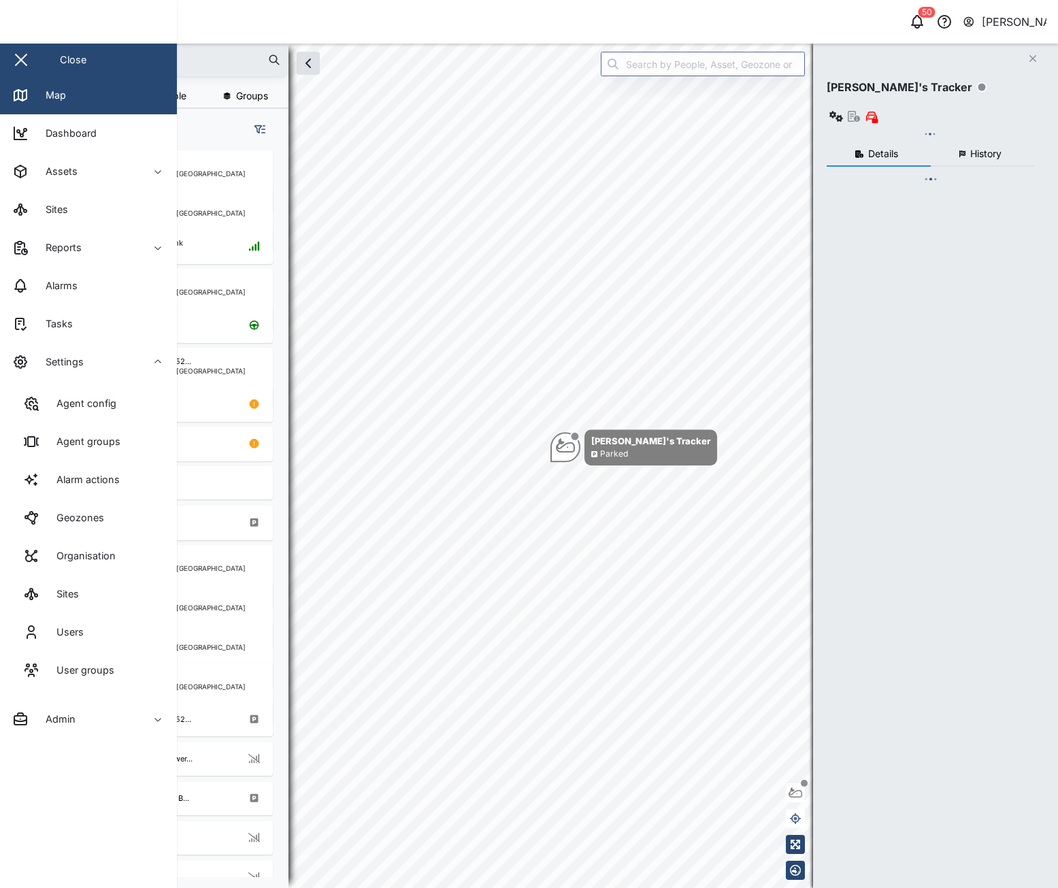
checkbox input "true"
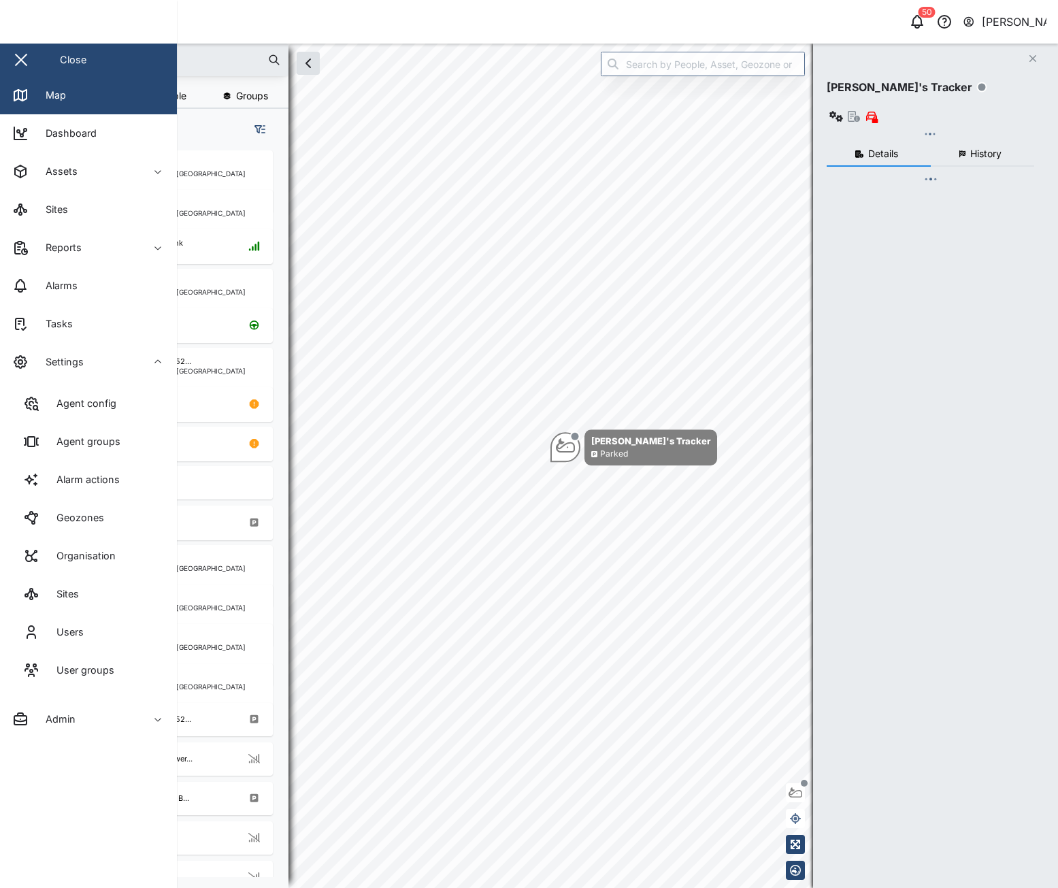
checkbox input "true"
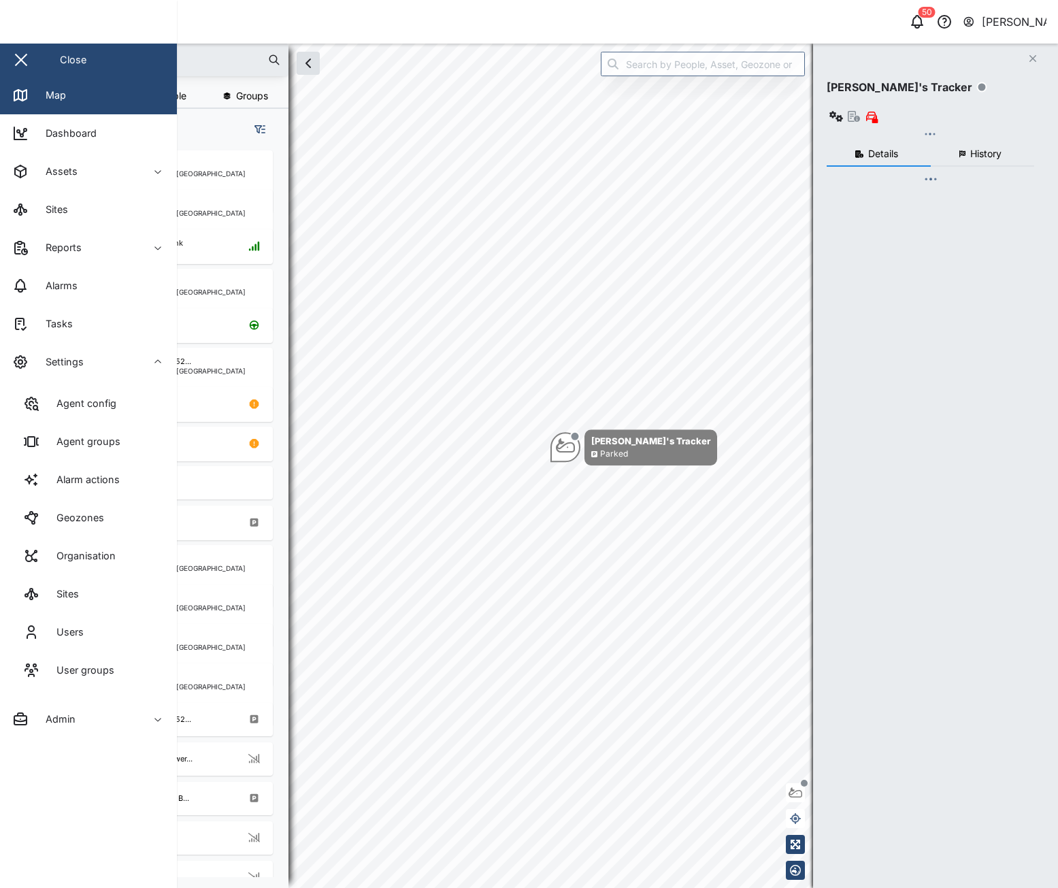
checkbox input "true"
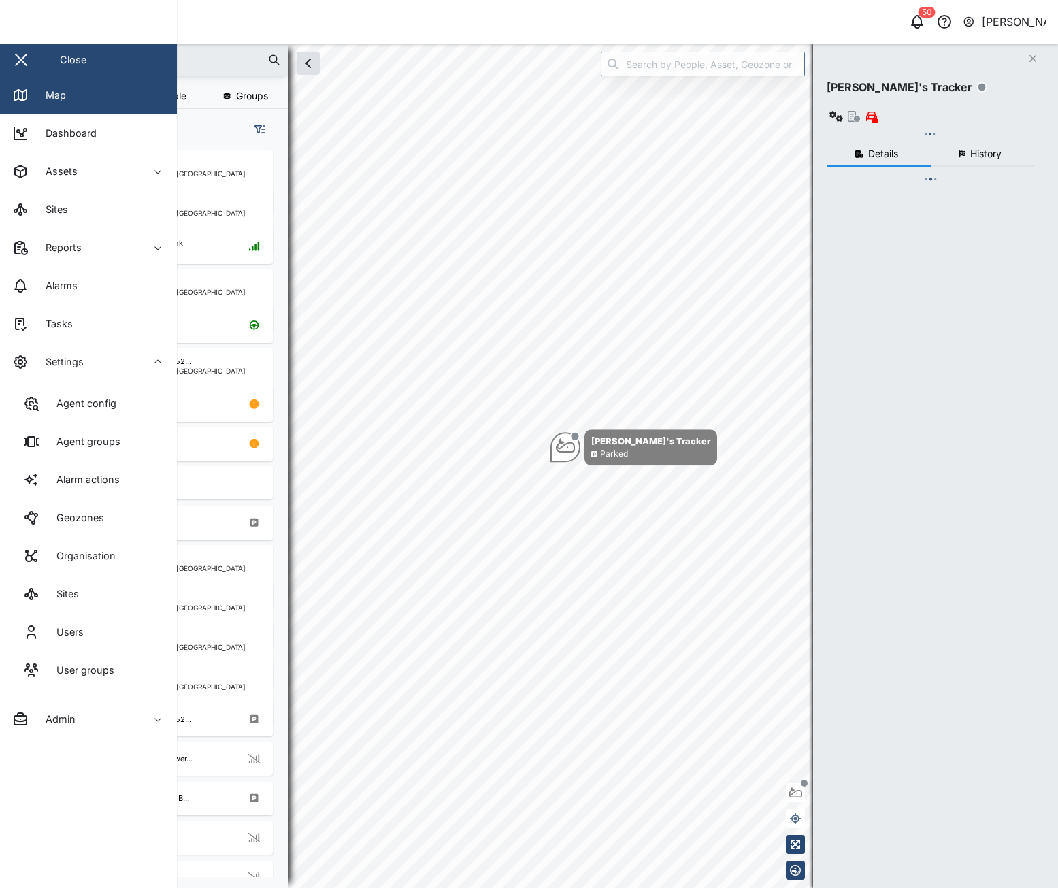
checkbox input "true"
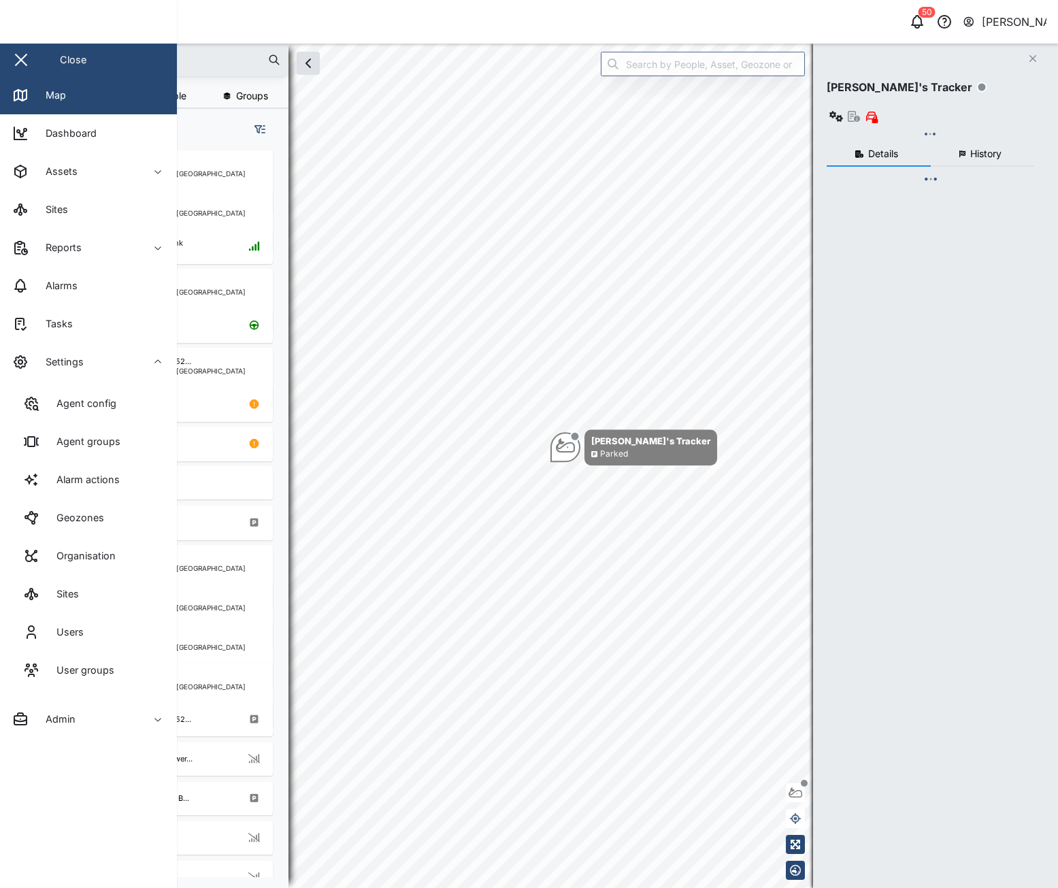
checkbox input "true"
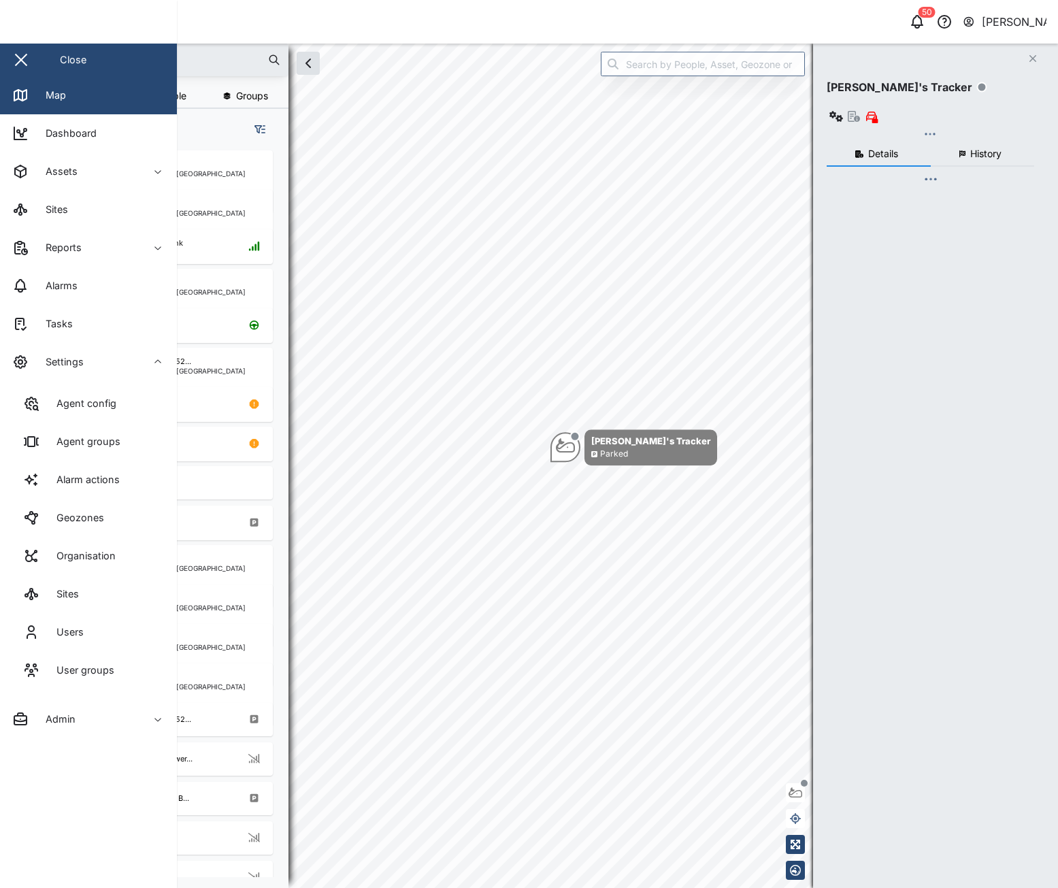
checkbox input "true"
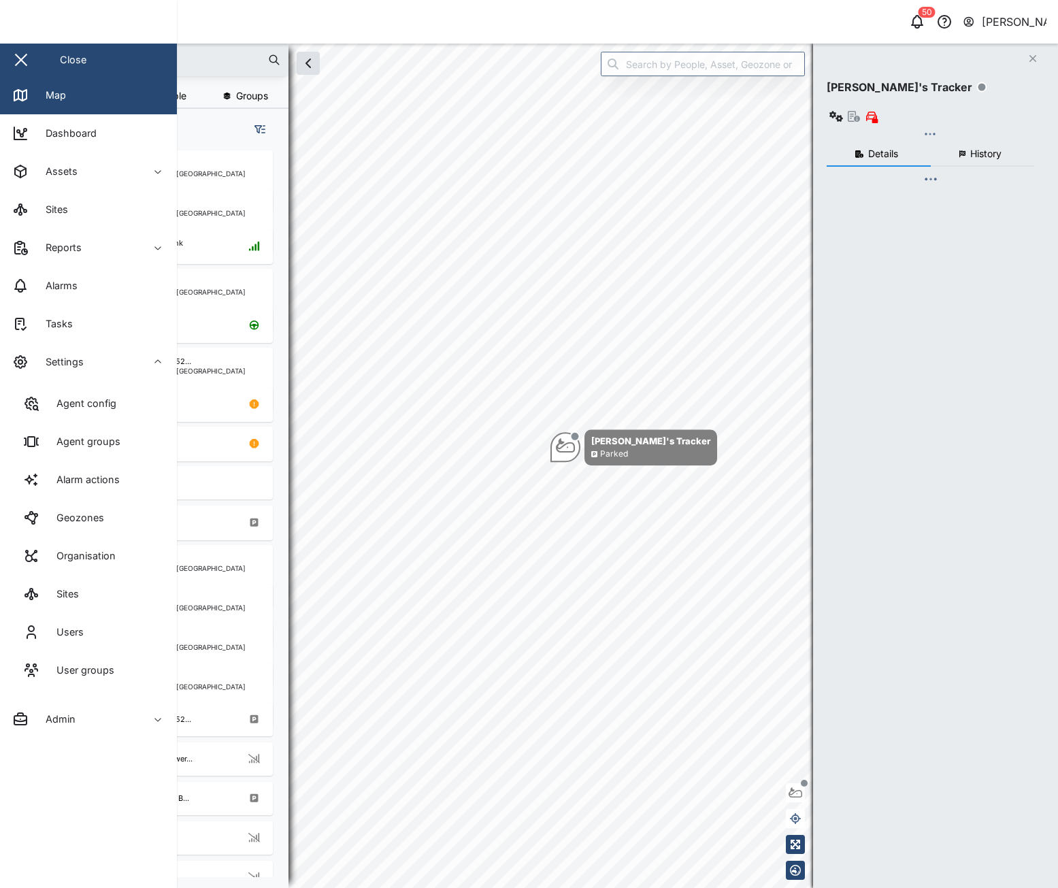
checkbox input "true"
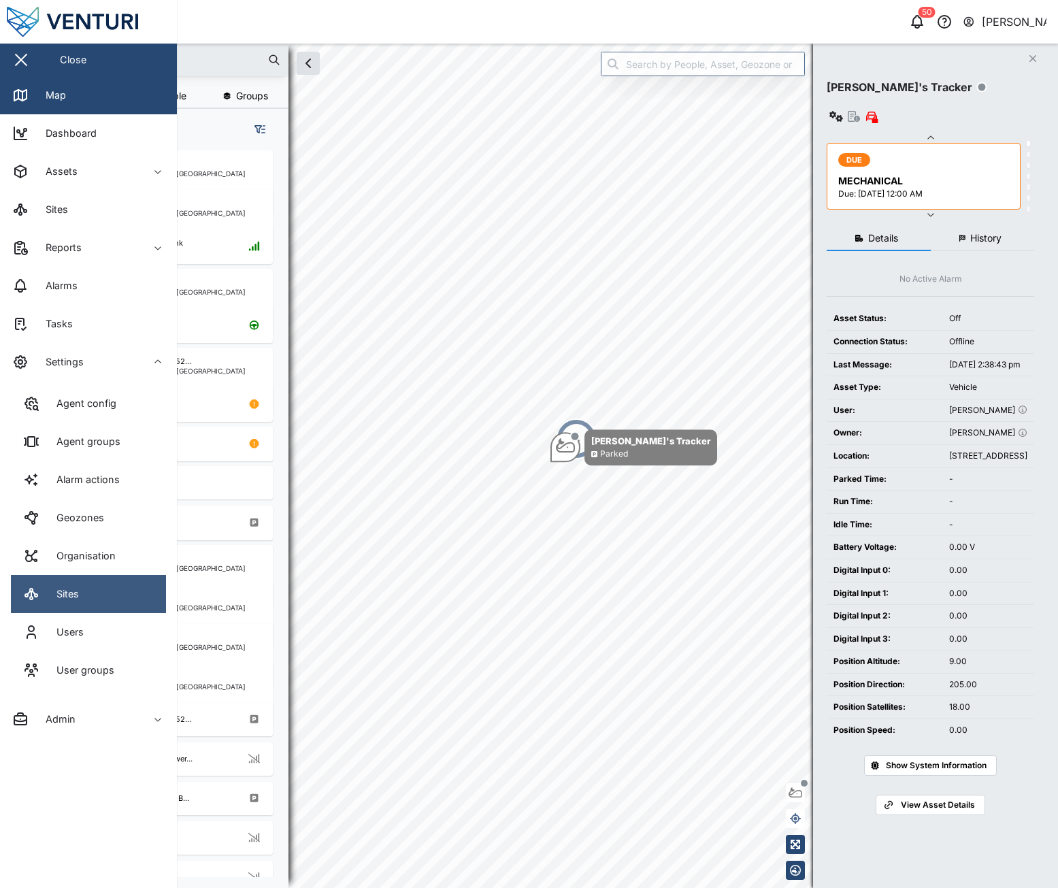
click at [116, 587] on link "Sites" at bounding box center [88, 594] width 155 height 38
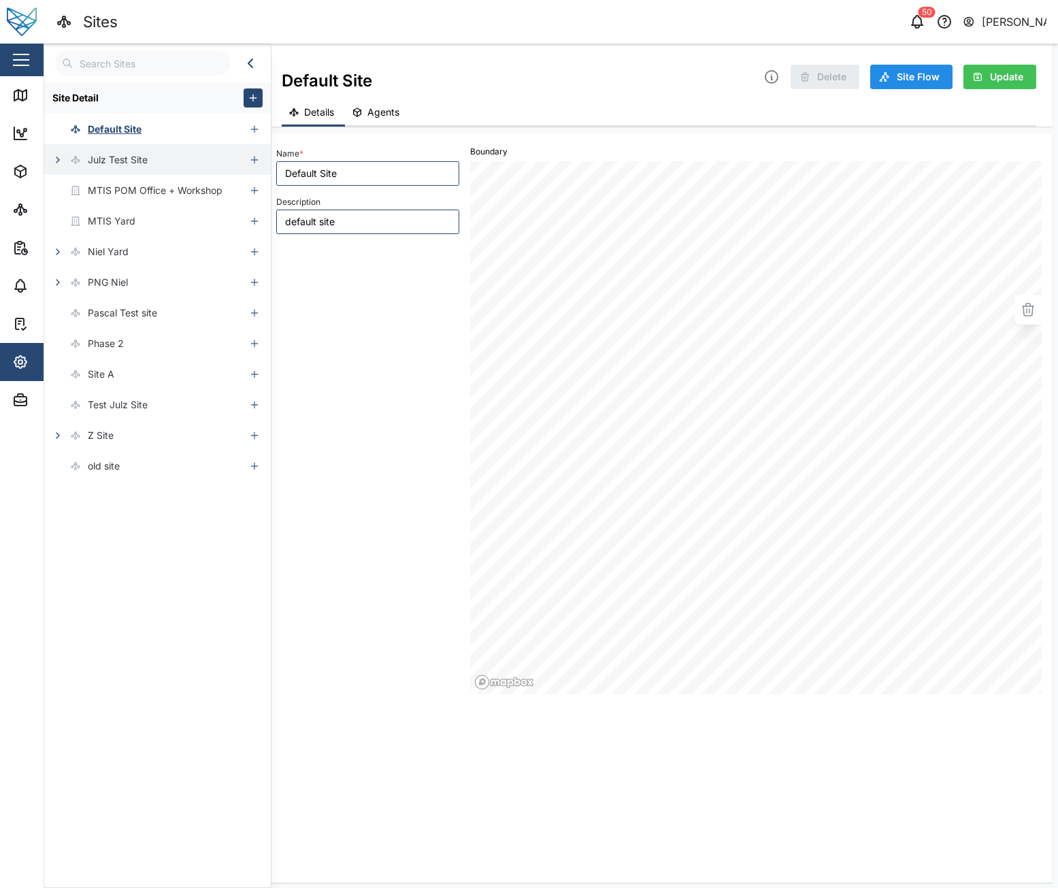
click at [54, 165] on icon "button" at bounding box center [57, 159] width 11 height 11
click at [66, 184] on button "button" at bounding box center [65, 190] width 19 height 19
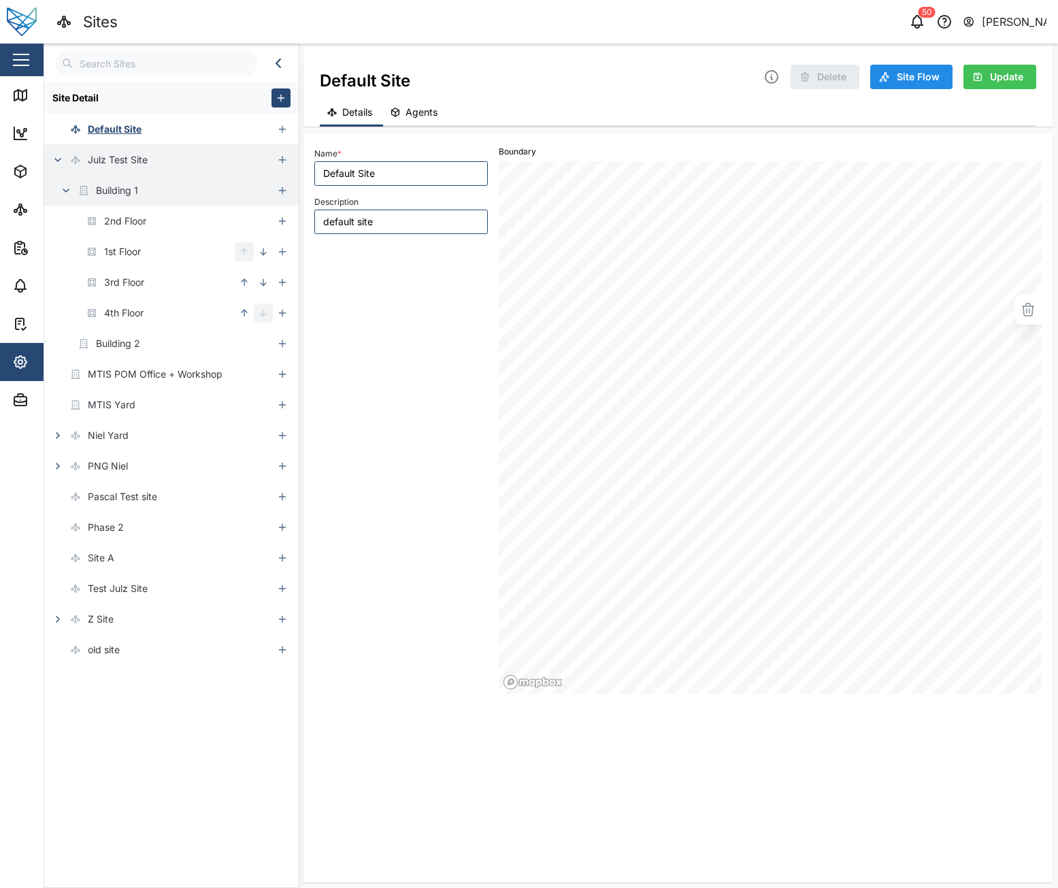
click at [804, 828] on div "Name * Default Site Description default site Boundary" at bounding box center [678, 505] width 728 height 733
click at [132, 223] on div "2nd Floor" at bounding box center [125, 221] width 42 height 15
type input "2nd Floor"
type input "FLOOR"
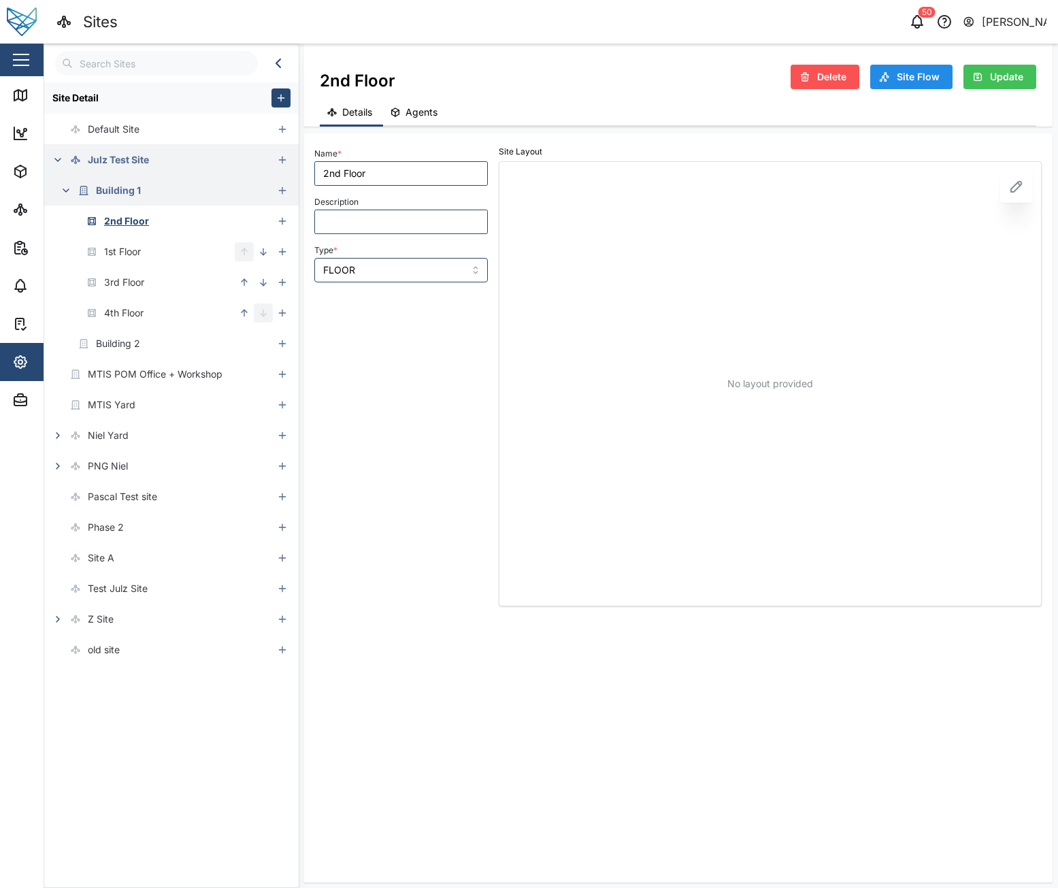
click at [649, 824] on div "Name * 2nd Floor Description Type * FLOOR Site Layout No layout provided" at bounding box center [678, 505] width 728 height 733
click at [174, 63] on input "text" at bounding box center [156, 63] width 203 height 25
type input "2nd"
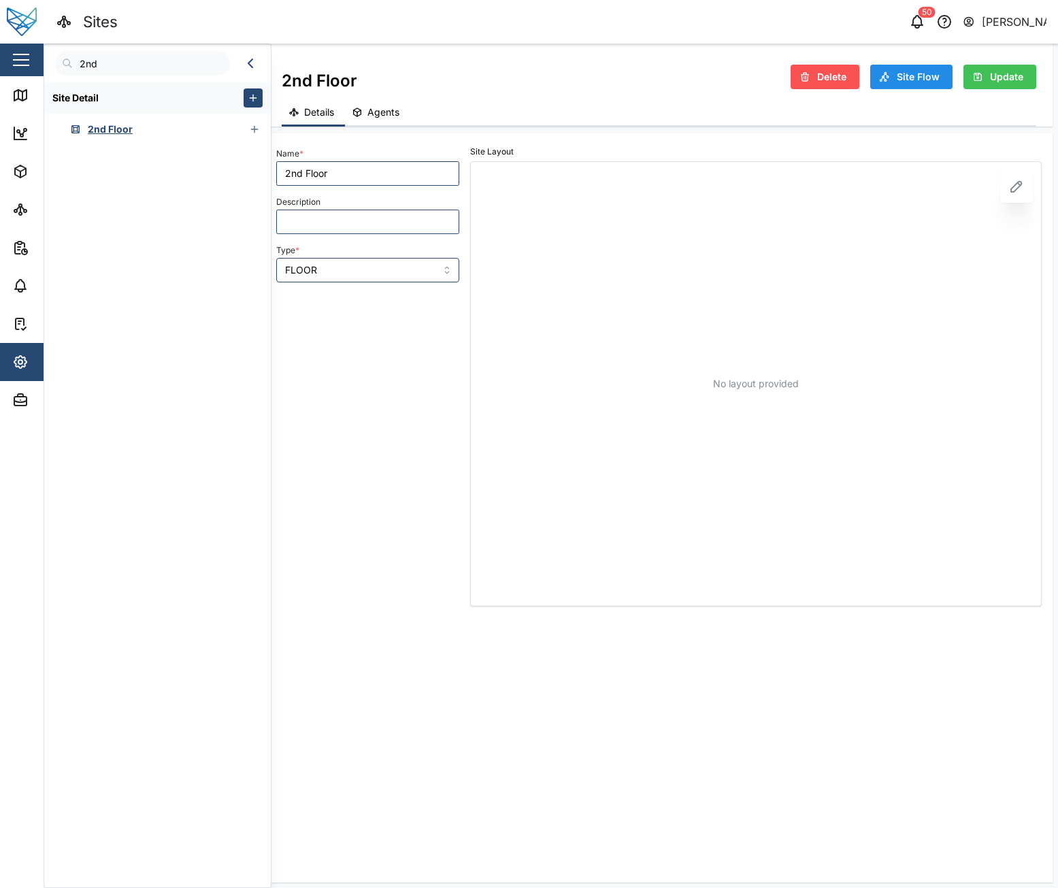
click at [172, 63] on input "2nd" at bounding box center [142, 63] width 175 height 25
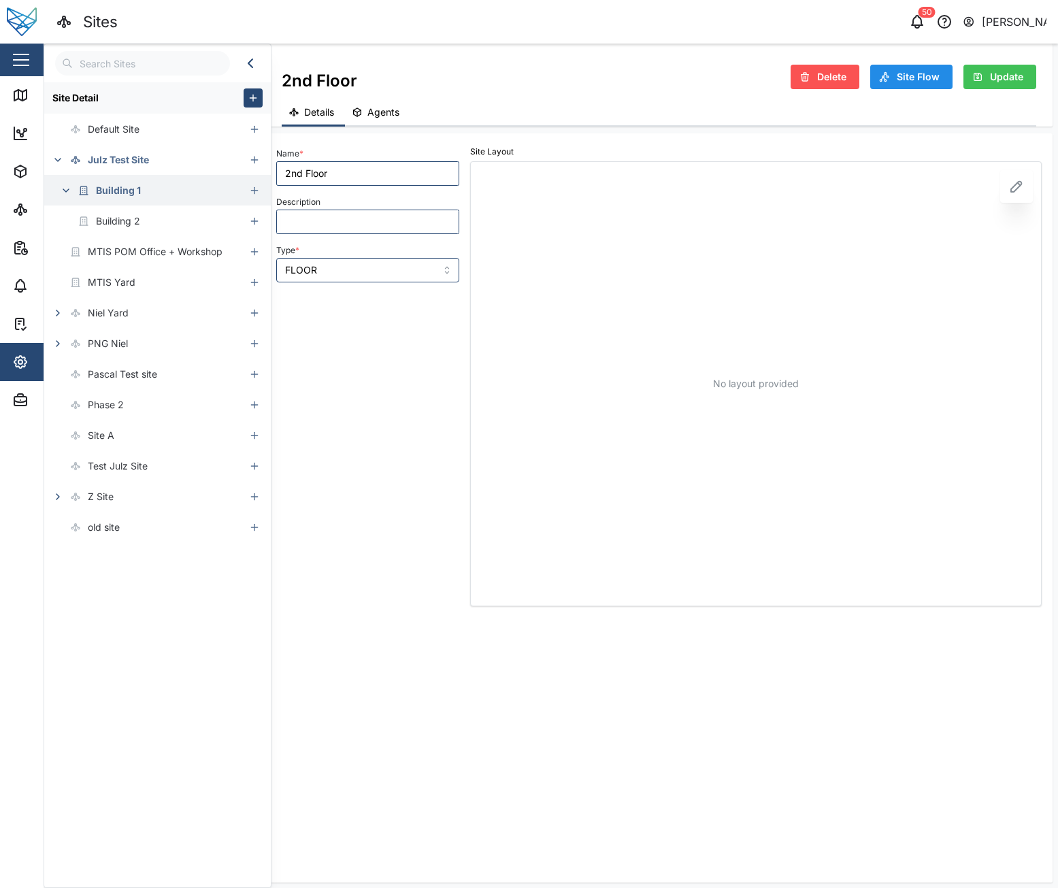
click at [66, 188] on icon "button" at bounding box center [66, 190] width 11 height 11
click at [67, 193] on icon "button" at bounding box center [66, 190] width 11 height 11
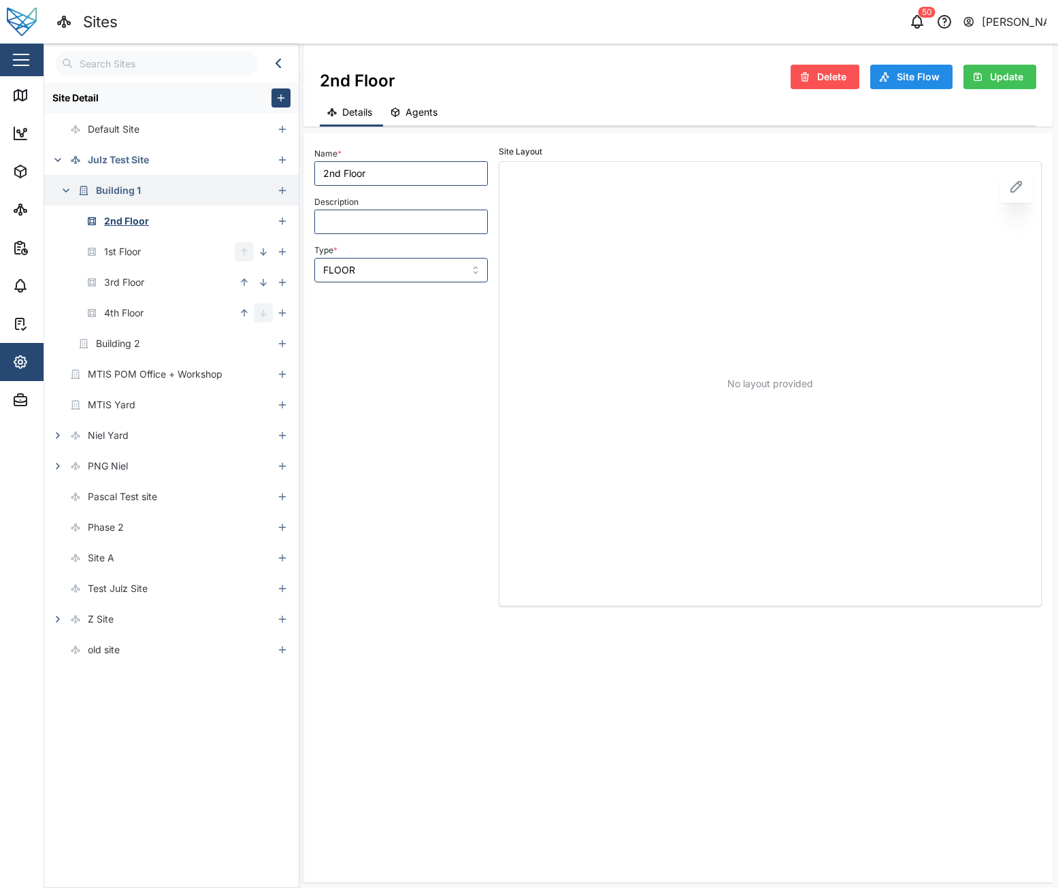
drag, startPoint x: 875, startPoint y: 847, endPoint x: 893, endPoint y: 830, distance: 25.5
click at [875, 847] on div "Name * 2nd Floor Description Type * FLOOR Site Layout No layout provided" at bounding box center [678, 505] width 728 height 733
click at [116, 189] on div "Building 1" at bounding box center [118, 190] width 45 height 15
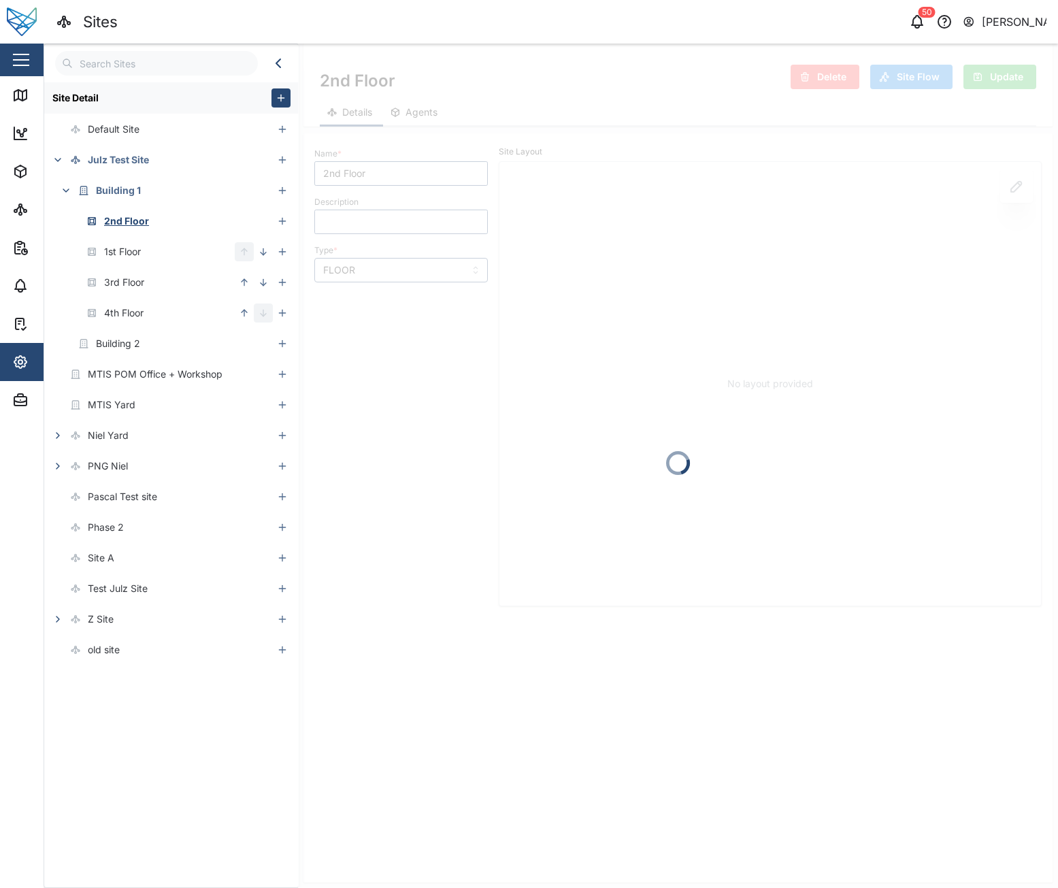
type input "Building 1"
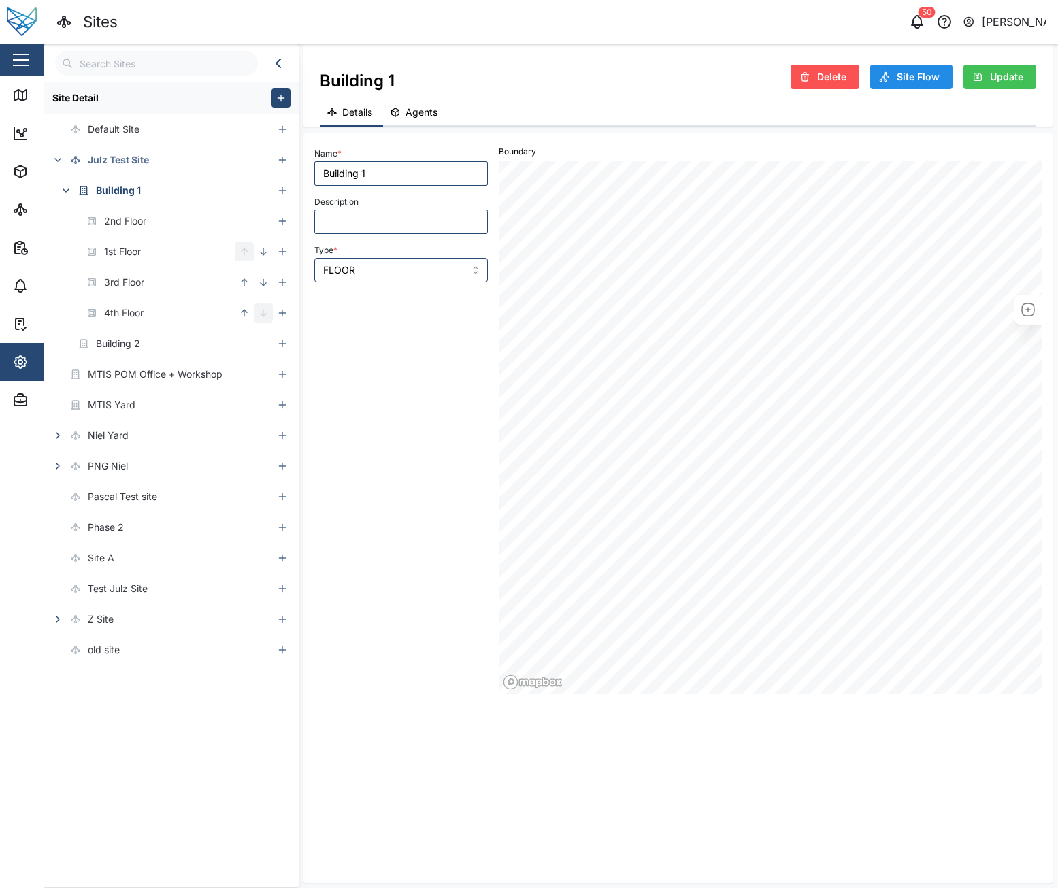
type input "BUILDING"
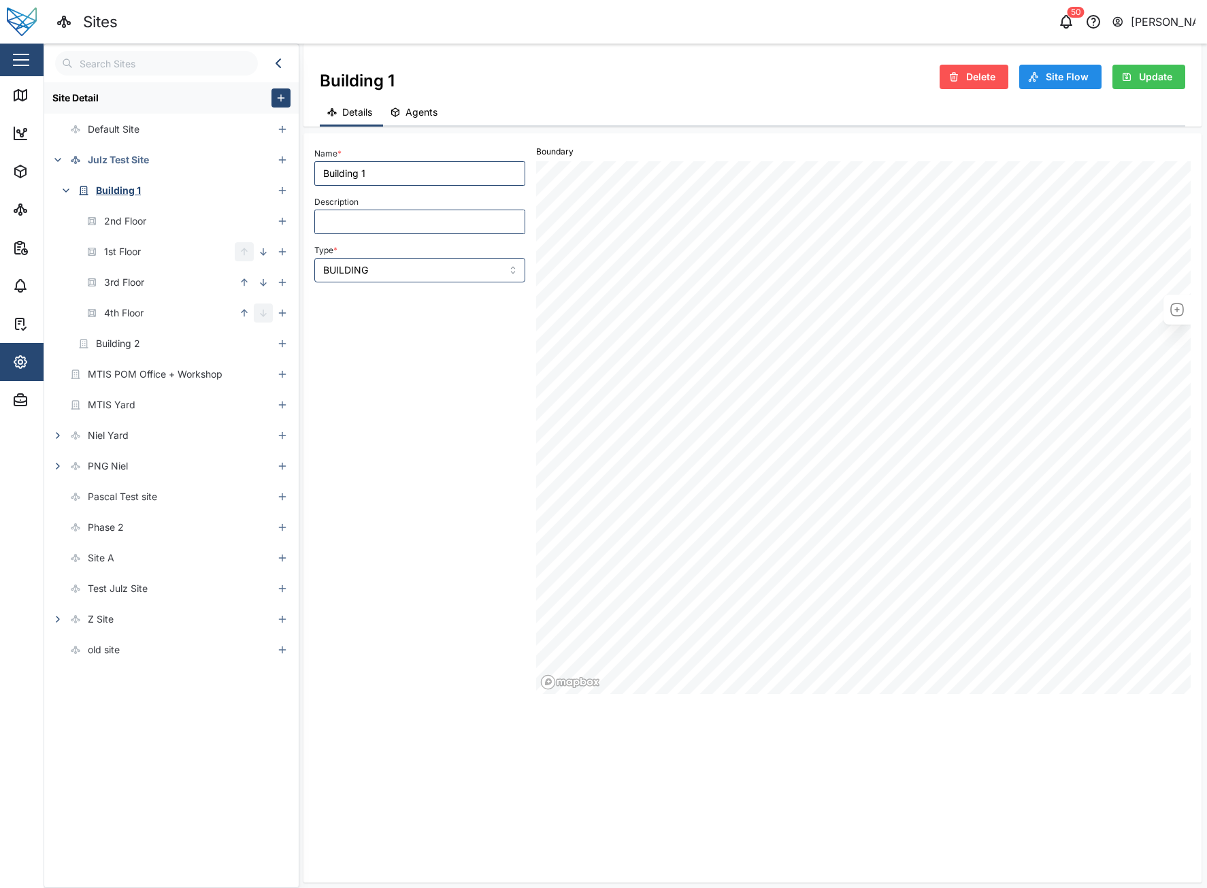
click at [281, 64] on icon "button" at bounding box center [278, 63] width 16 height 16
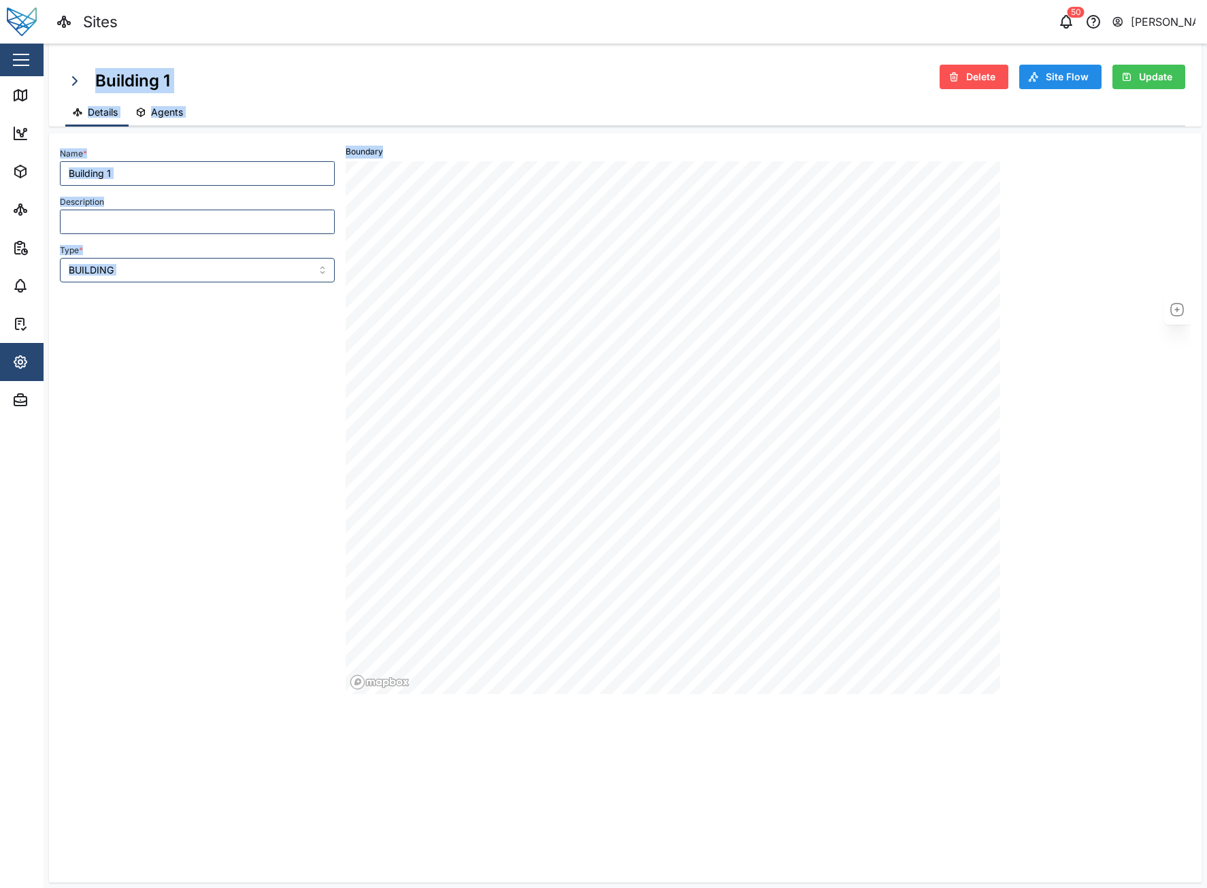
drag, startPoint x: 1207, startPoint y: 478, endPoint x: 1250, endPoint y: 480, distance: 43.6
click at [1207, 480] on html "Sites 50 Niel Principe Close Map Dashboard Assets ATS Camera Generator Personne…" at bounding box center [603, 444] width 1207 height 888
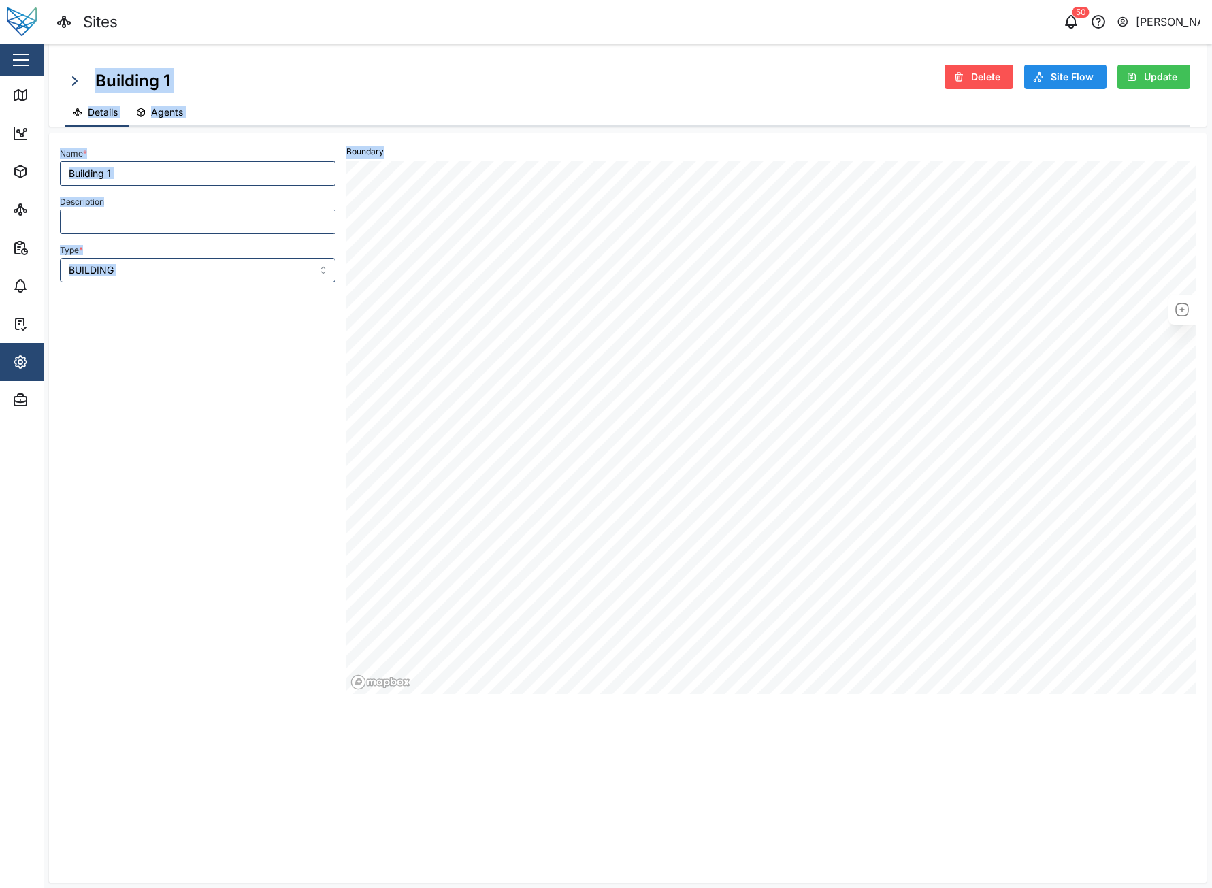
click at [240, 450] on div "Name * Building 1 Description Type * BUILDING" at bounding box center [197, 419] width 287 height 561
click at [71, 80] on icon "button" at bounding box center [75, 81] width 16 height 16
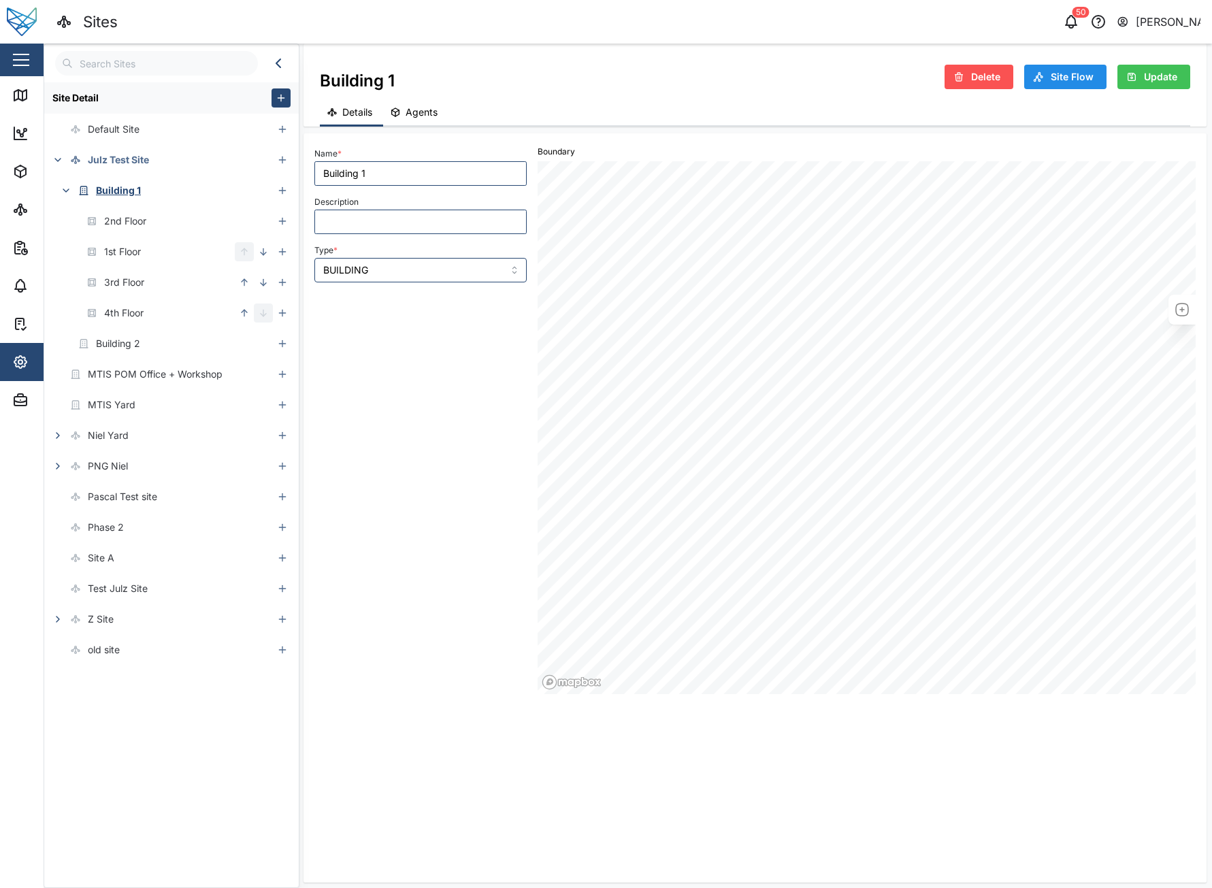
click at [1211, 476] on div "Building 1 Delete Site Flow Update Details Agents Name * Building 1 Description…" at bounding box center [755, 463] width 914 height 839
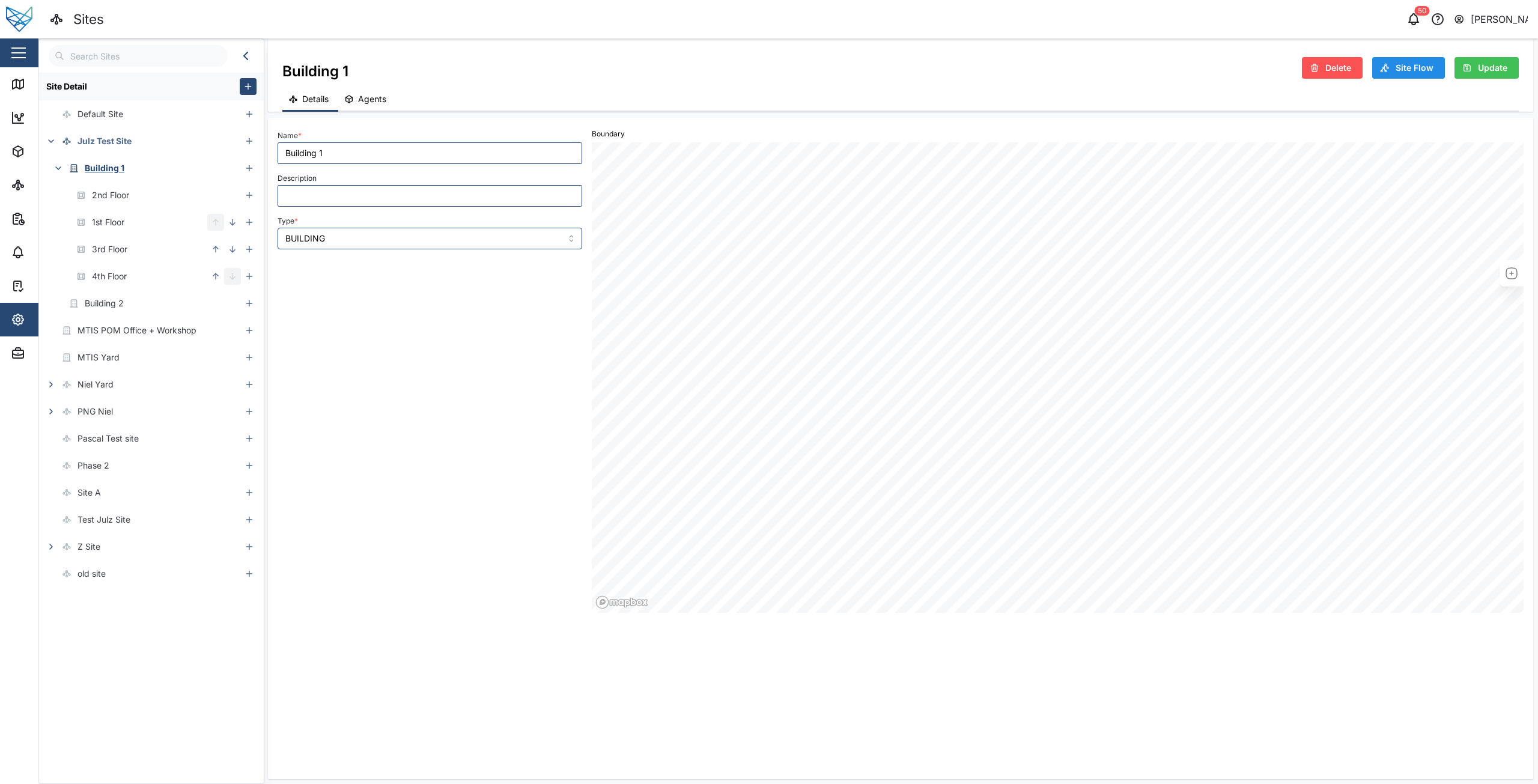
click at [1020, 74] on div "Building 1 Delete Site Flow Update" at bounding box center [901, 67] width 1237 height 29
click at [149, 151] on div "Julz Test Site" at bounding box center [139, 140] width 202 height 27
type input "Julz Test Site"
type input "sample"
click at [117, 194] on div "2nd Floor" at bounding box center [110, 195] width 37 height 13
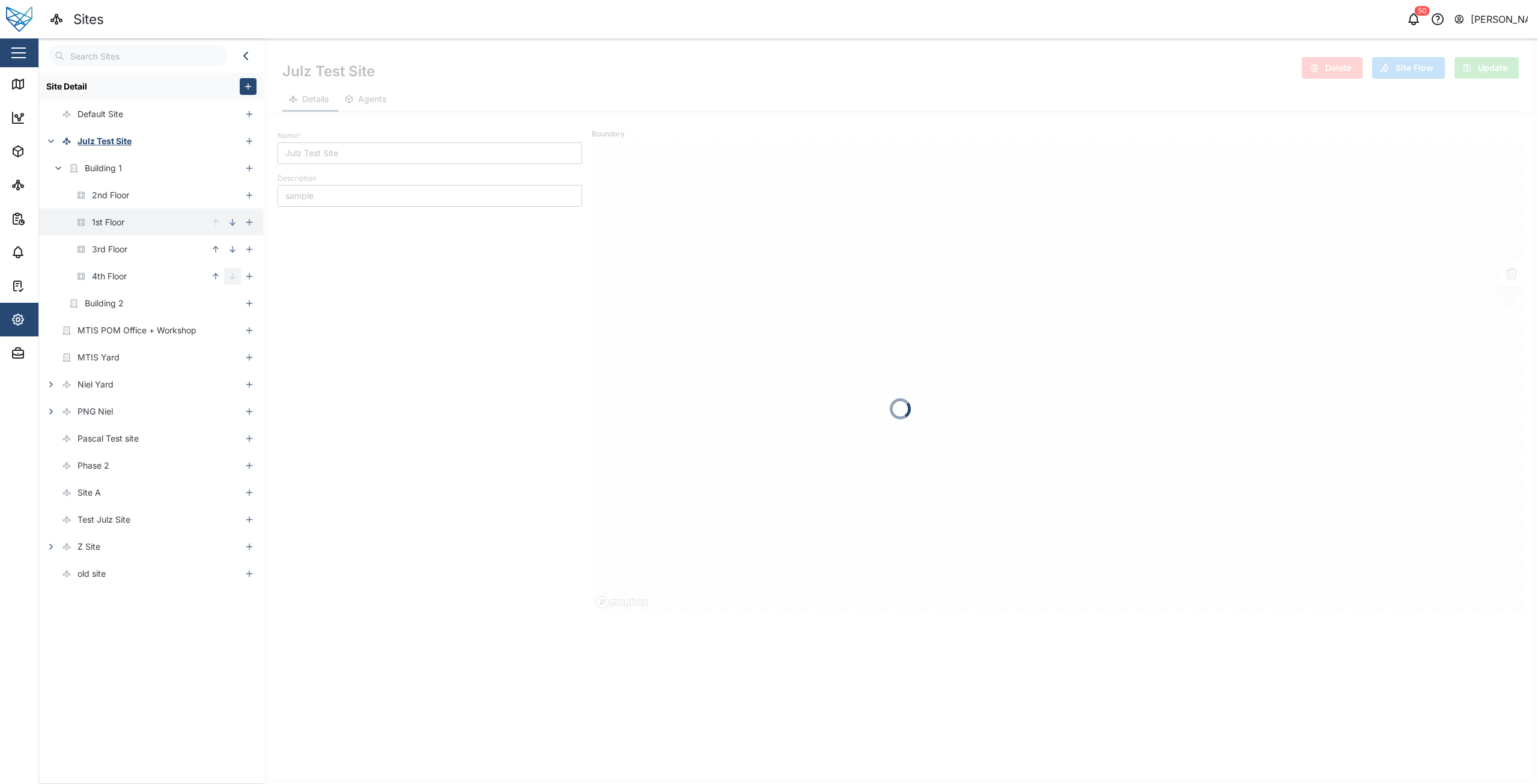
type input "2nd Floor"
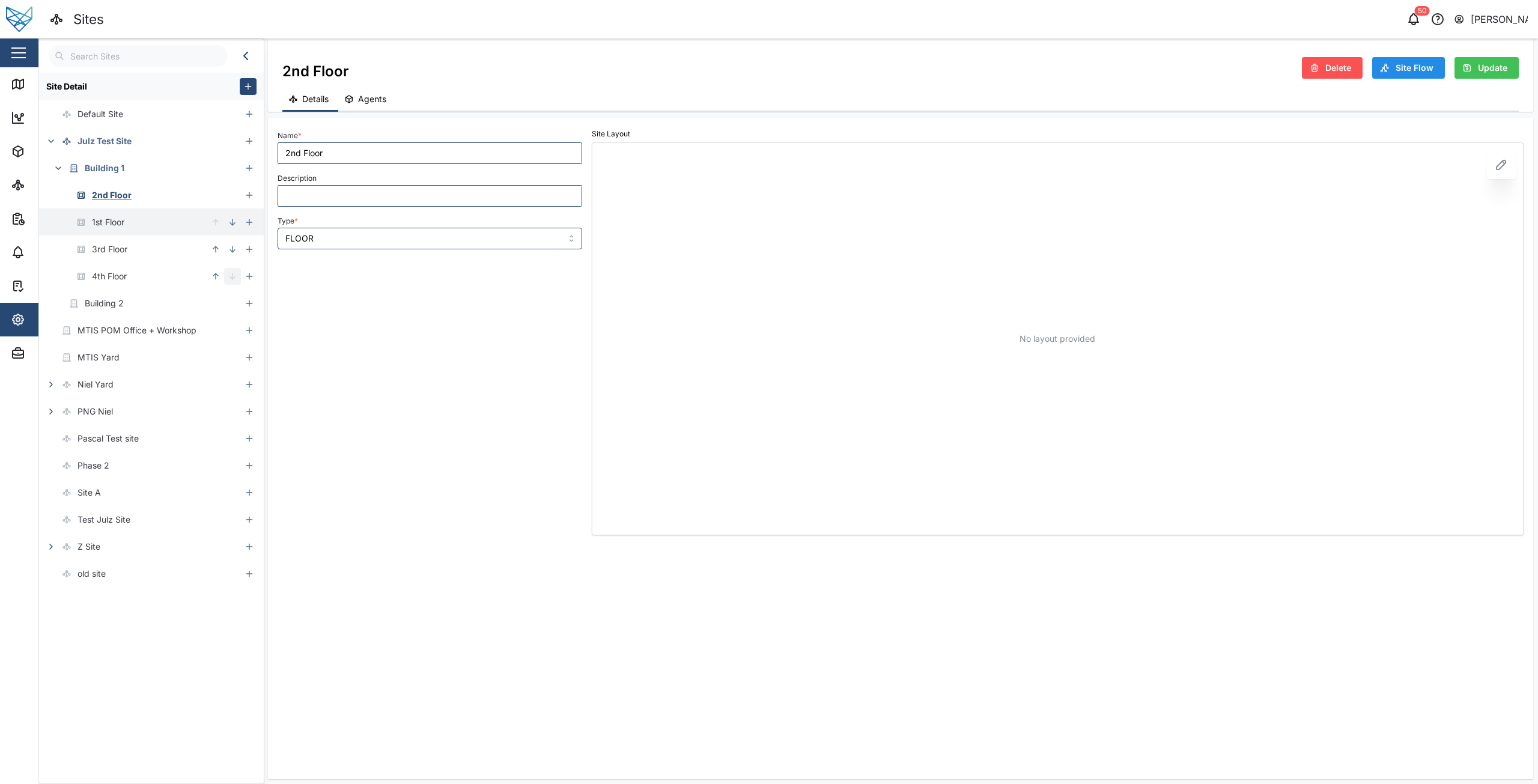
click at [114, 227] on div "1st Floor" at bounding box center [108, 222] width 33 height 13
click at [129, 202] on div "2nd Floor" at bounding box center [84, 195] width 90 height 27
type input "2nd Floor"
click at [22, 190] on icon at bounding box center [18, 185] width 14 height 14
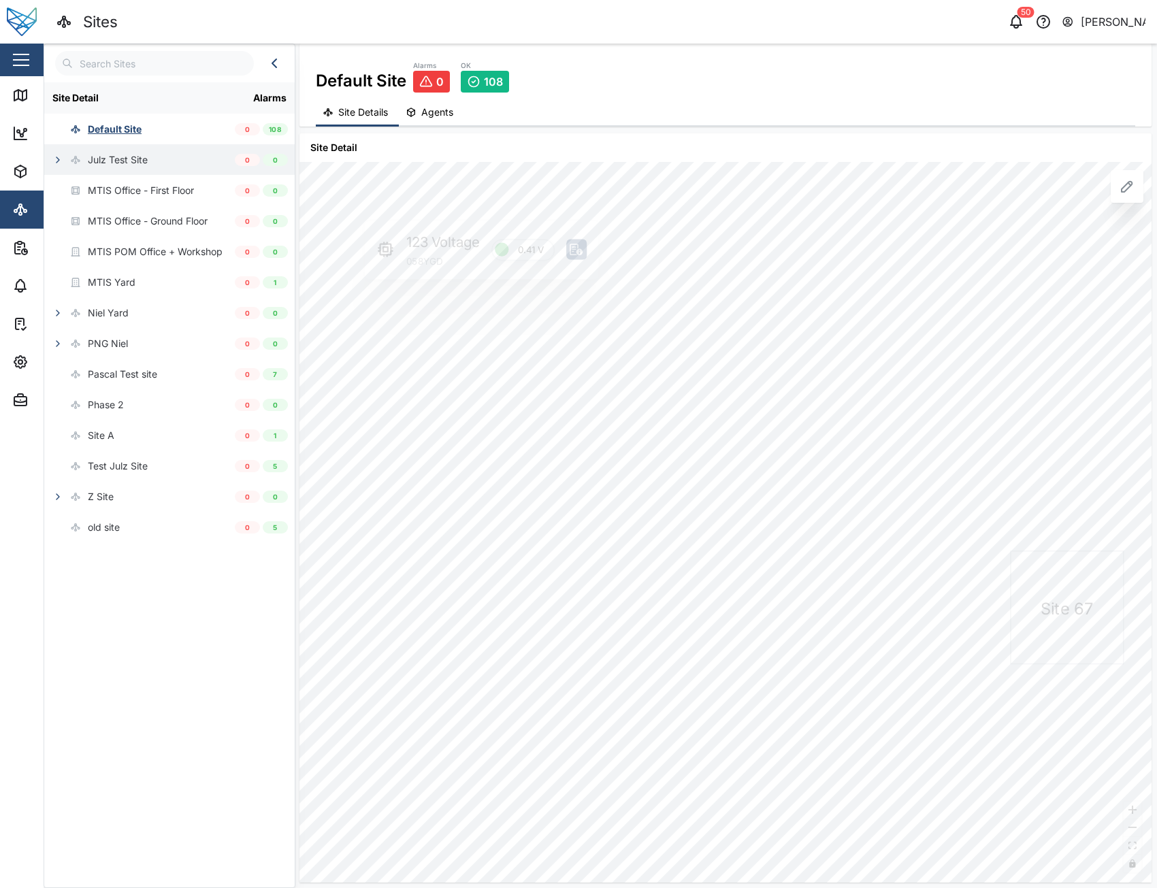
click at [59, 164] on icon "button" at bounding box center [57, 159] width 11 height 11
click at [69, 197] on button "button" at bounding box center [65, 190] width 19 height 19
click at [61, 165] on icon "button" at bounding box center [57, 159] width 11 height 11
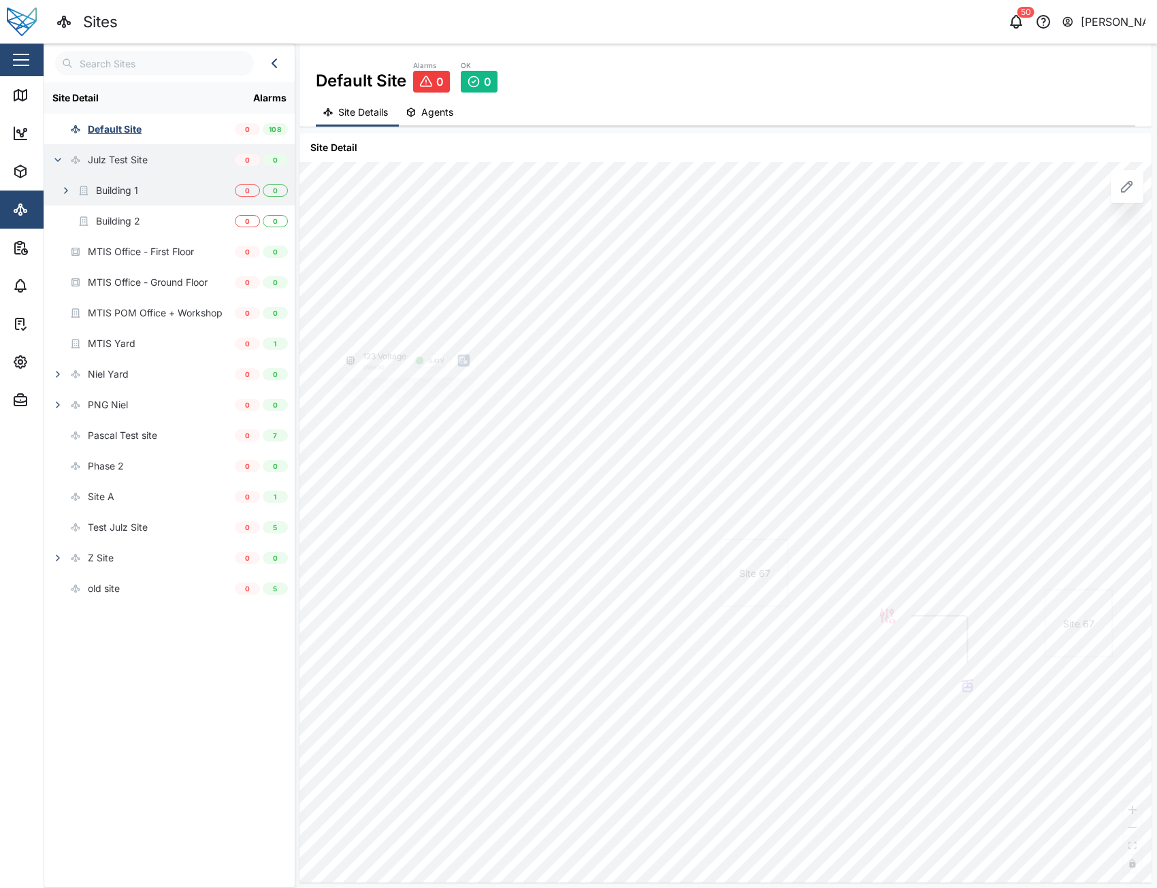
click at [61, 194] on icon "button" at bounding box center [66, 190] width 11 height 11
click at [923, 95] on div "Default Site Alarms 0 OK 0 Site Details Agents" at bounding box center [725, 85] width 852 height 83
click at [59, 161] on icon "button" at bounding box center [57, 159] width 11 height 11
click at [63, 185] on icon "button" at bounding box center [66, 190] width 11 height 11
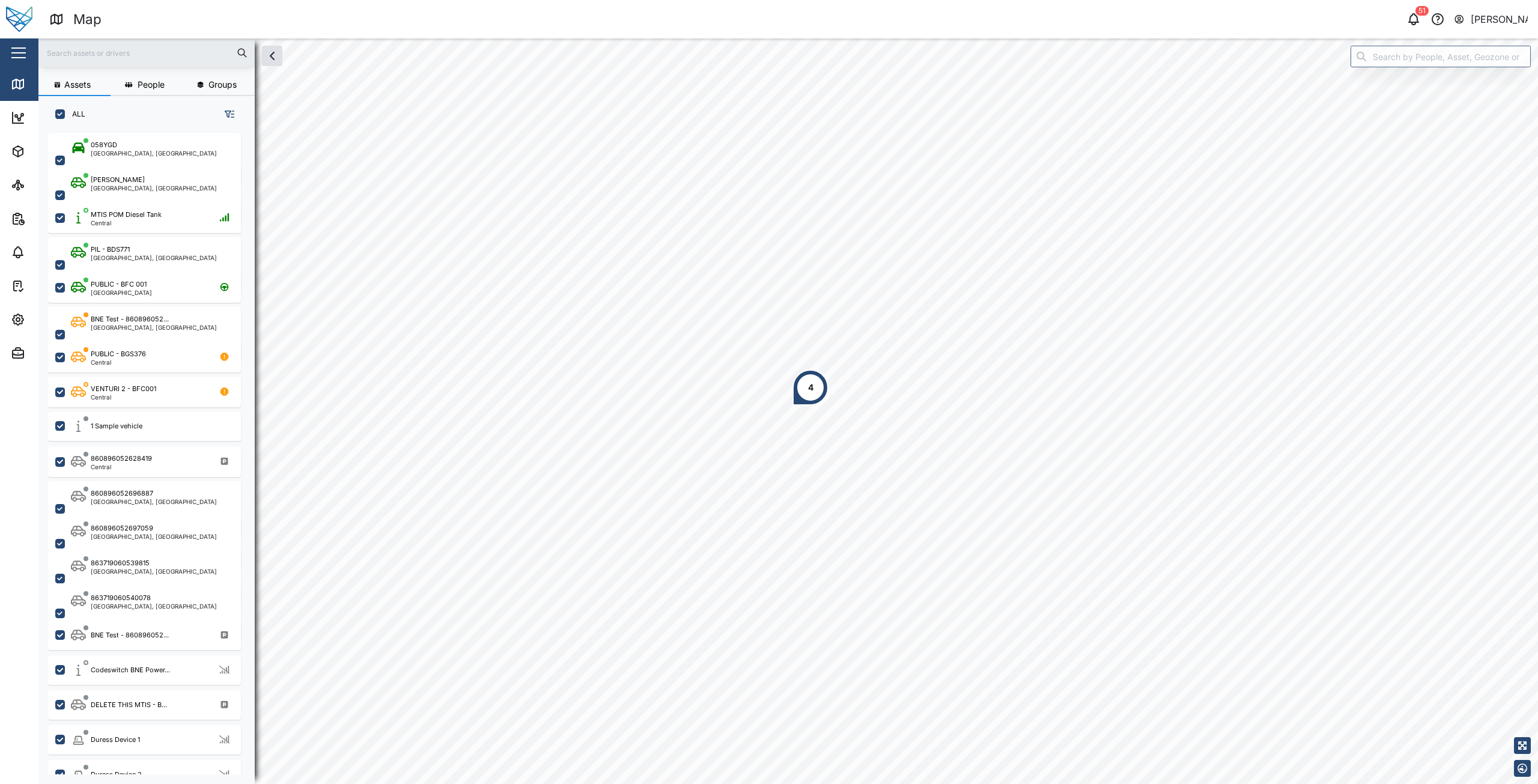
scroll to position [637, 188]
click at [14, 305] on span "Settings" at bounding box center [65, 320] width 109 height 34
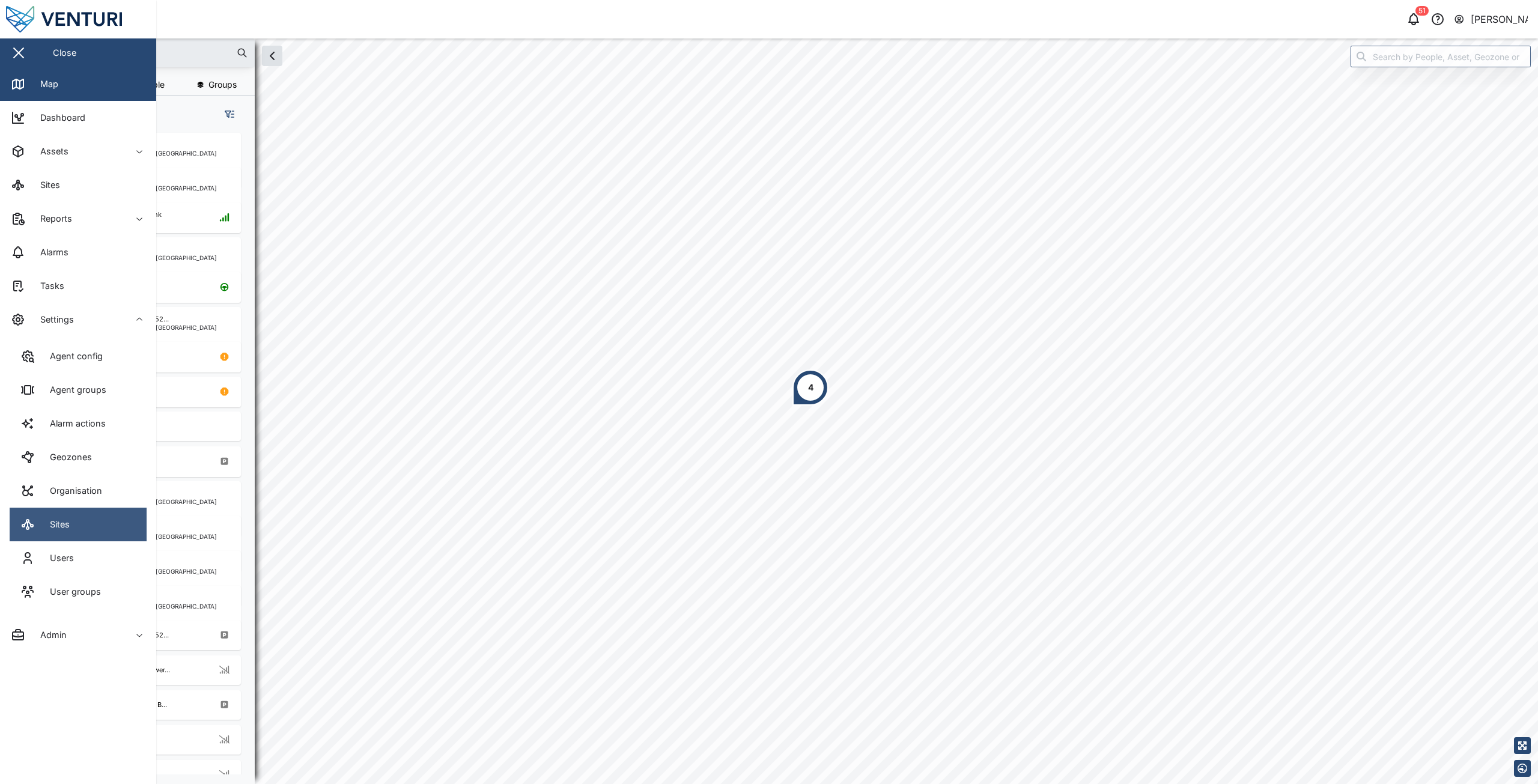
click at [61, 518] on div "Sites" at bounding box center [55, 524] width 29 height 13
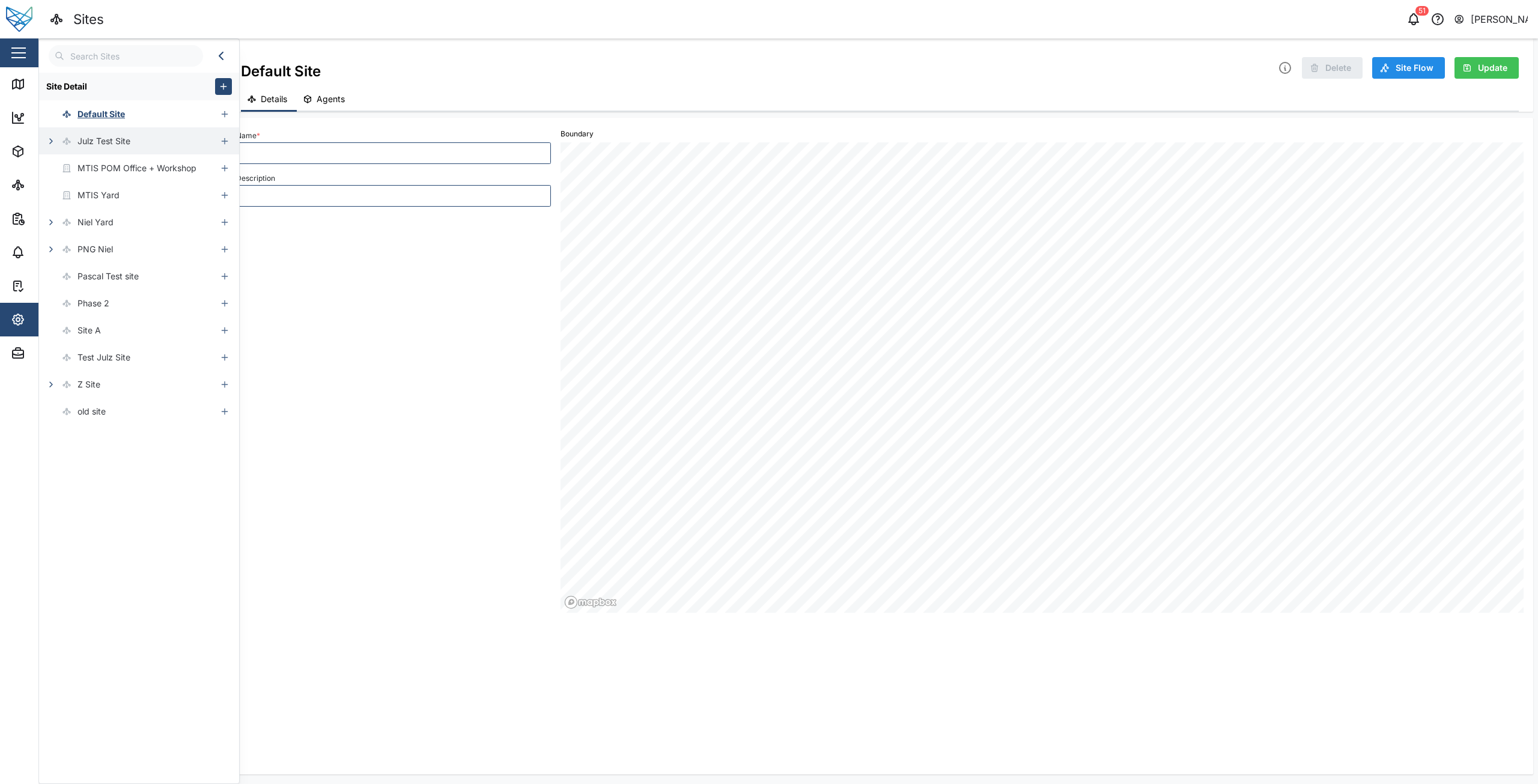
type input "Default Site"
type input "default site"
click at [54, 142] on icon "button" at bounding box center [50, 140] width 10 height 10
click at [55, 166] on icon "button" at bounding box center [58, 168] width 10 height 10
